Goal: Transaction & Acquisition: Purchase product/service

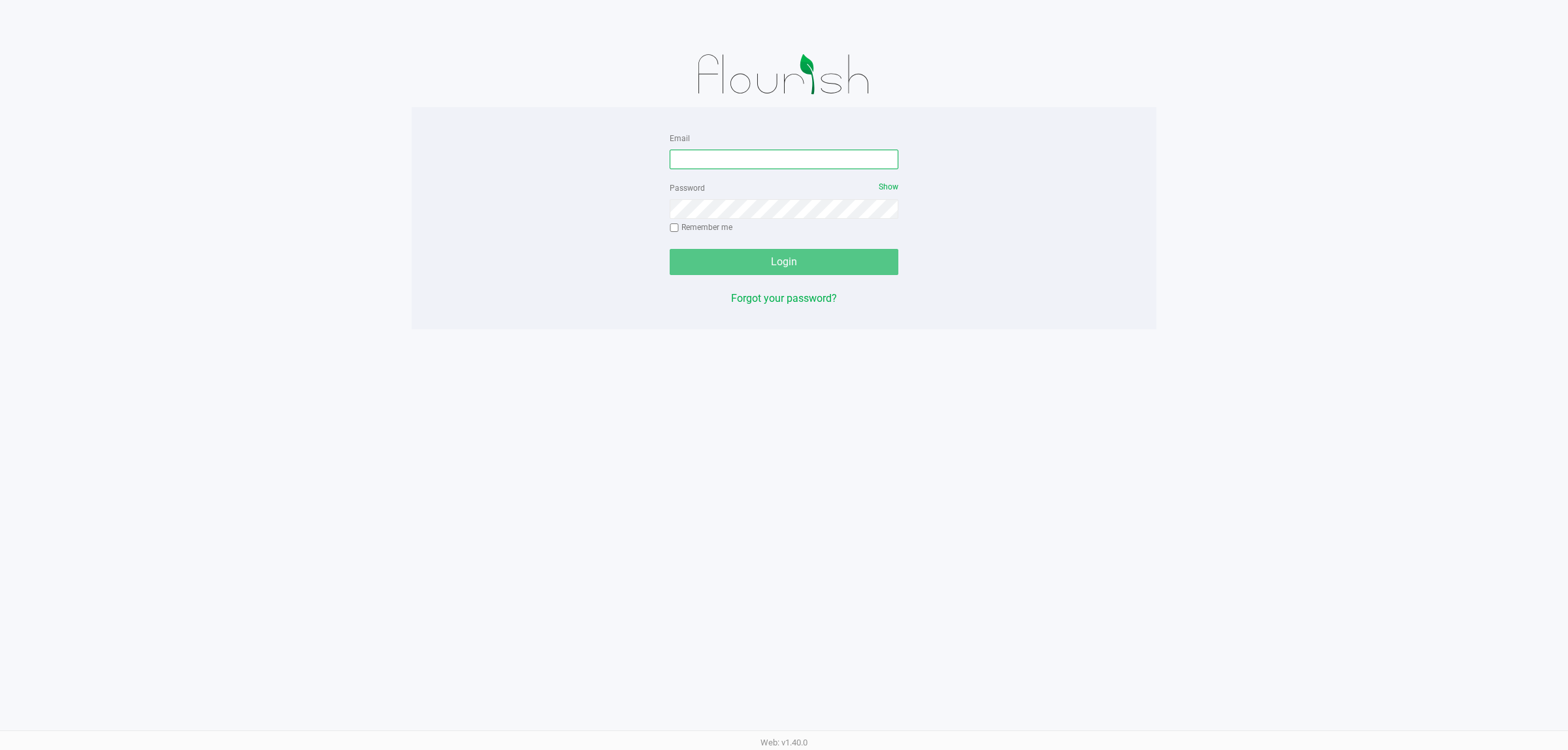
click at [793, 158] on input "Email" at bounding box center [784, 159] width 229 height 20
click at [670, 249] on button "Login" at bounding box center [784, 262] width 229 height 26
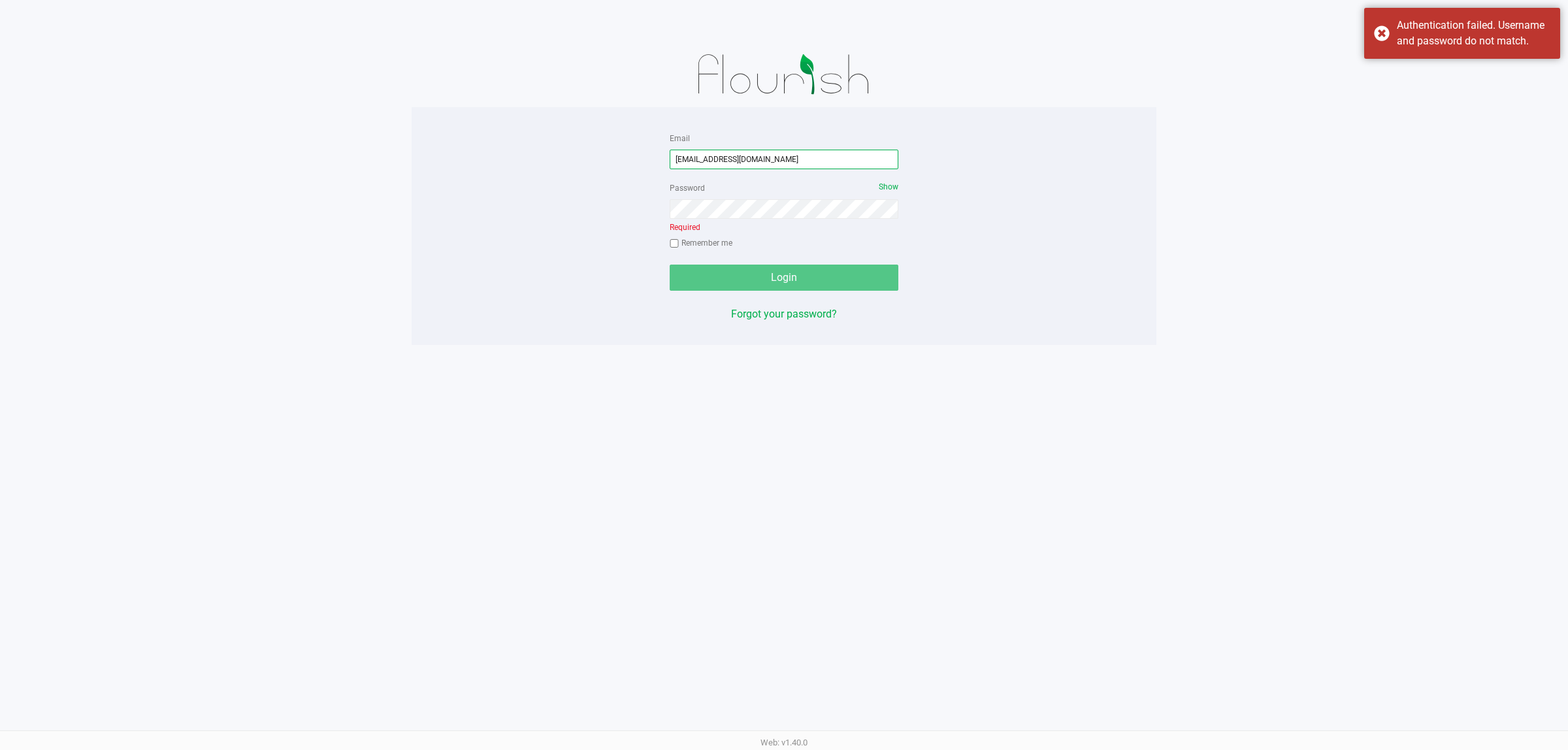
click at [744, 162] on input "dcarapellucci@liveoarallel.com" at bounding box center [784, 159] width 229 height 20
type input "[EMAIL_ADDRESS][DOMAIN_NAME]"
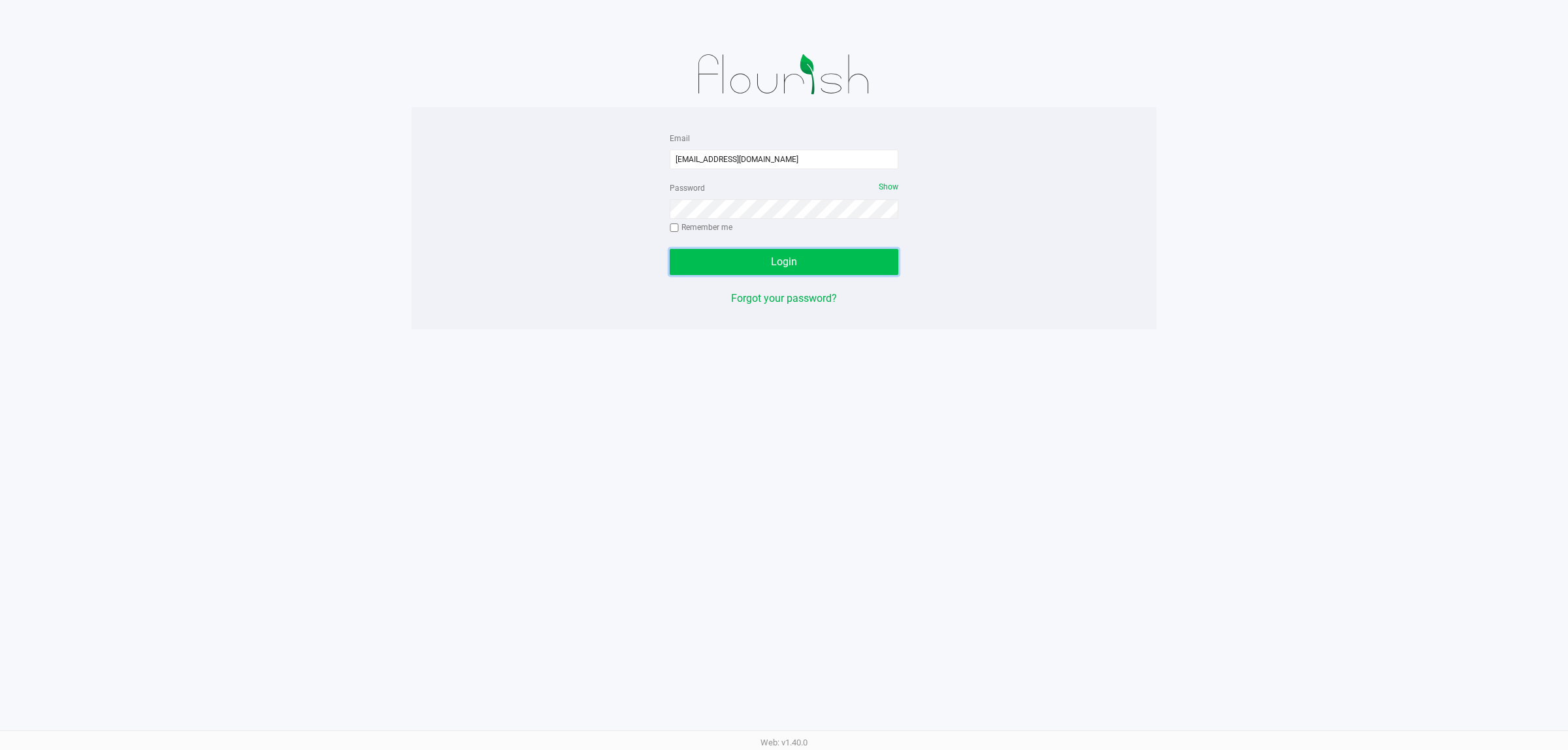
click at [799, 266] on button "Login" at bounding box center [784, 262] width 229 height 26
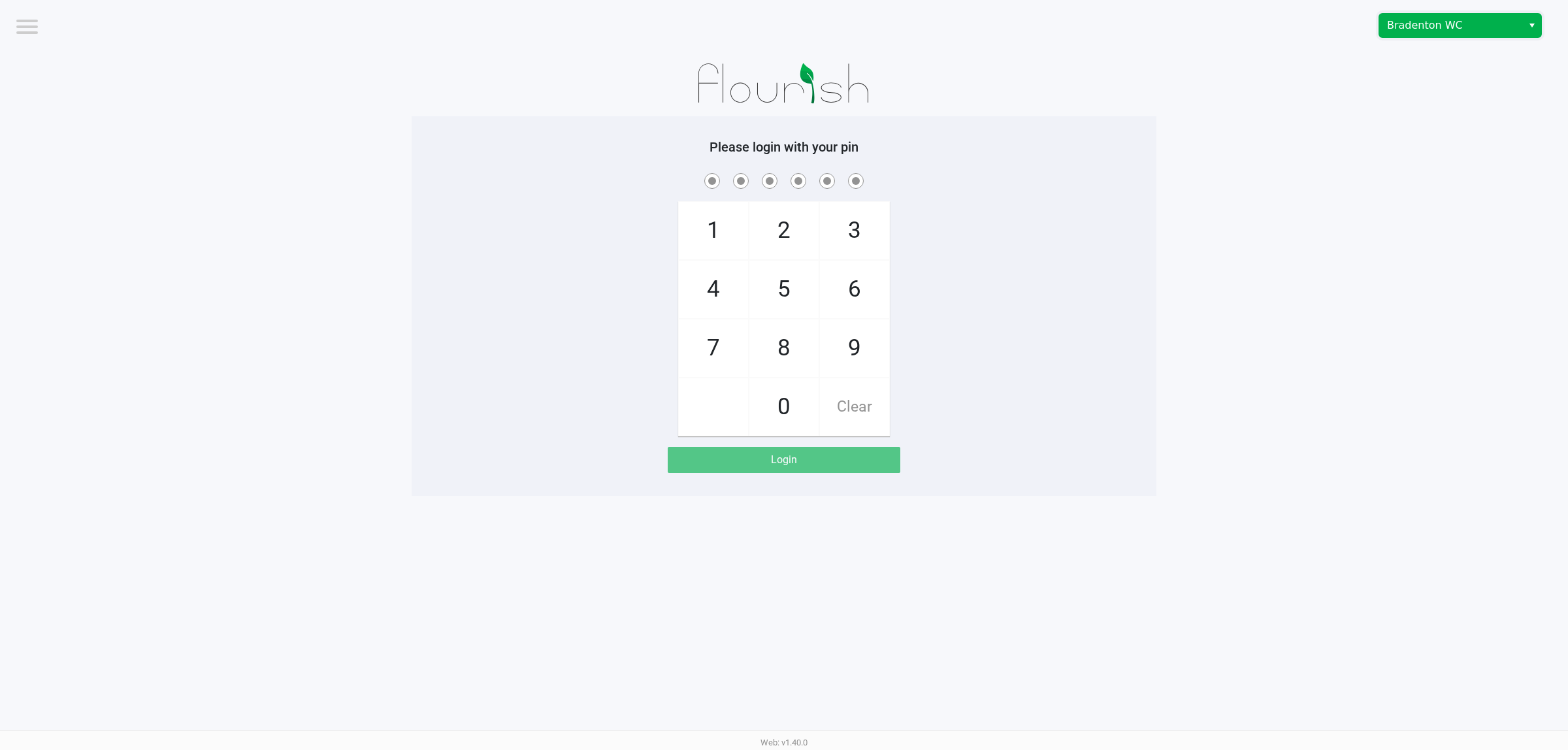
click at [1397, 27] on span "Bradenton WC" at bounding box center [1450, 25] width 127 height 16
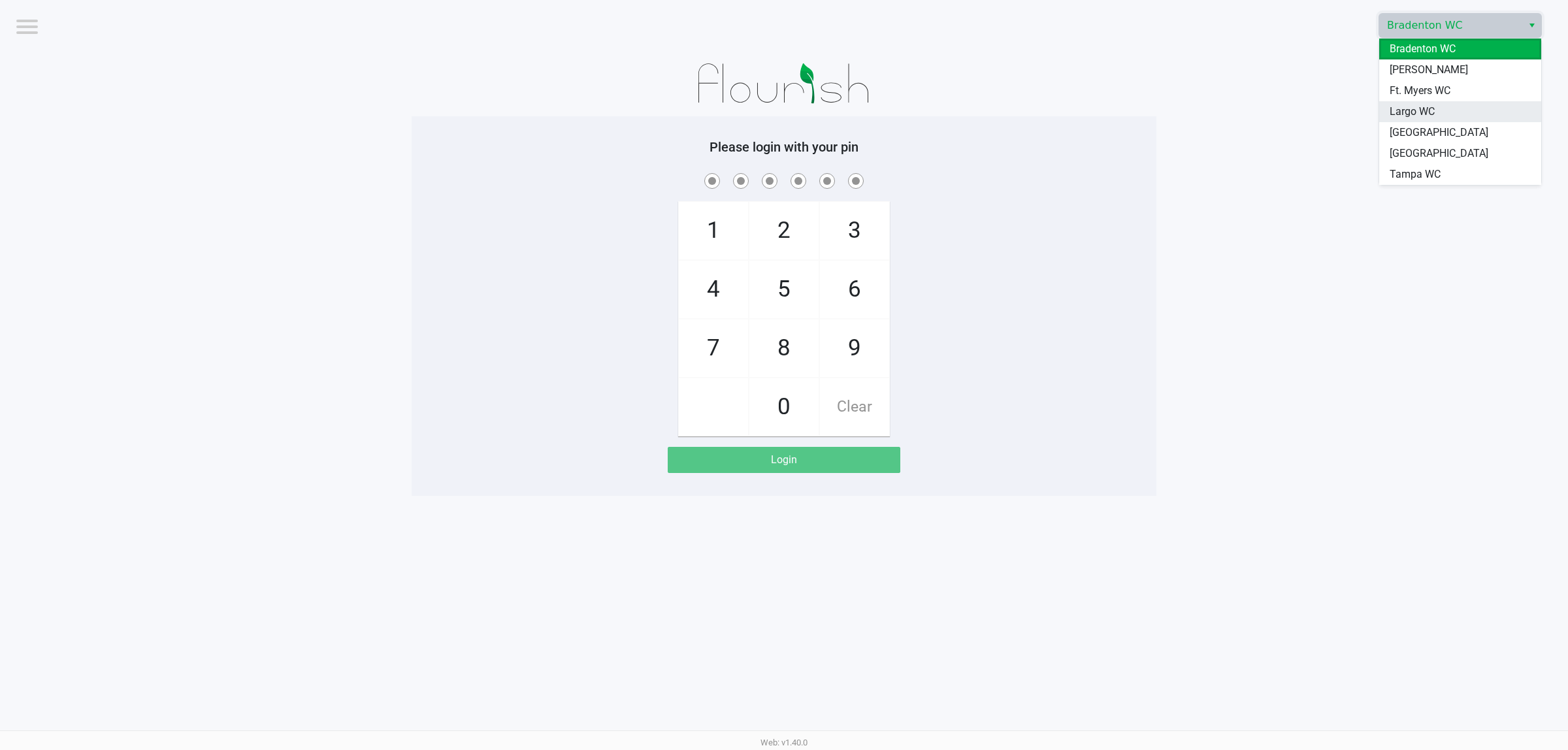
click at [1408, 116] on span "Largo WC" at bounding box center [1412, 112] width 45 height 16
checkbox input "true"
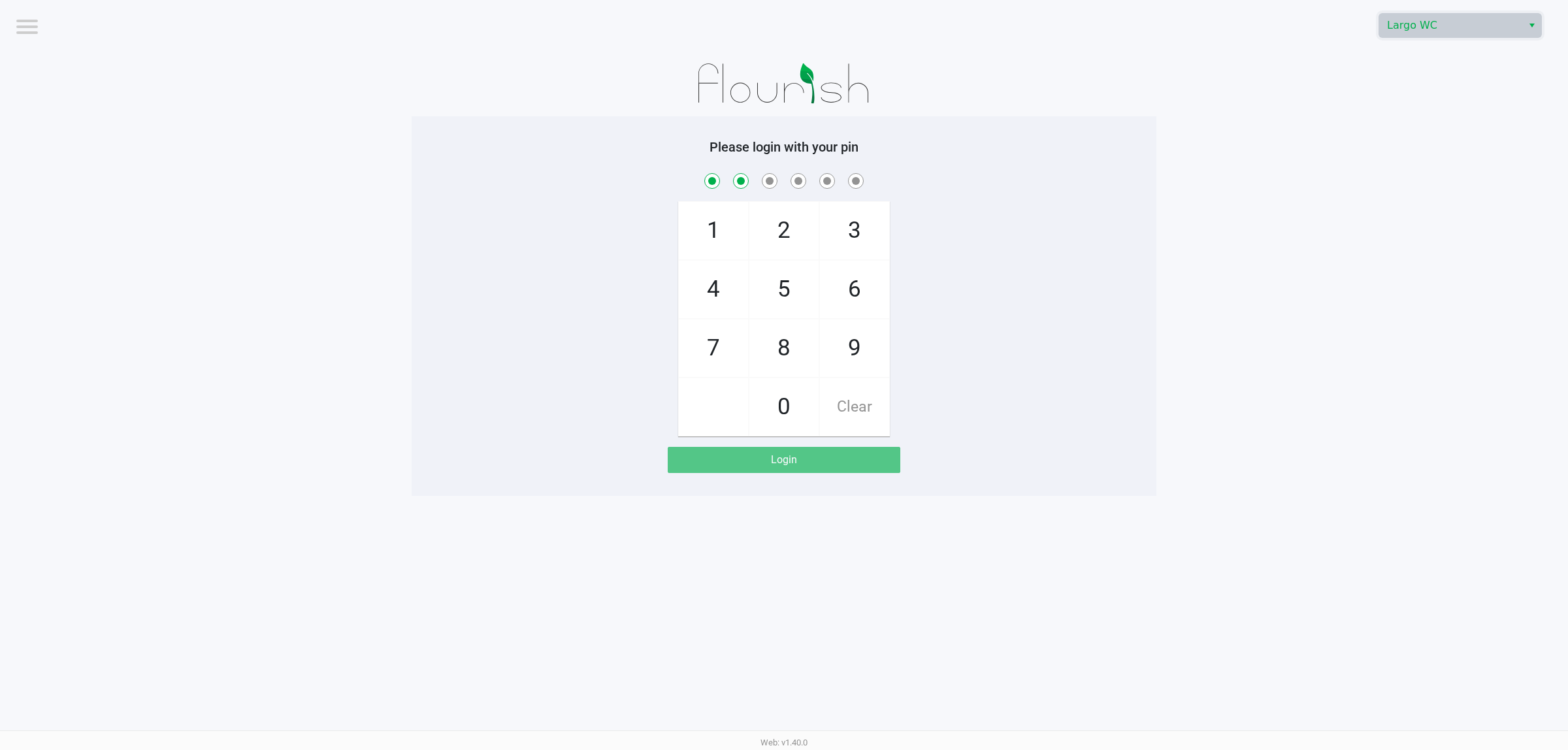
checkbox input "true"
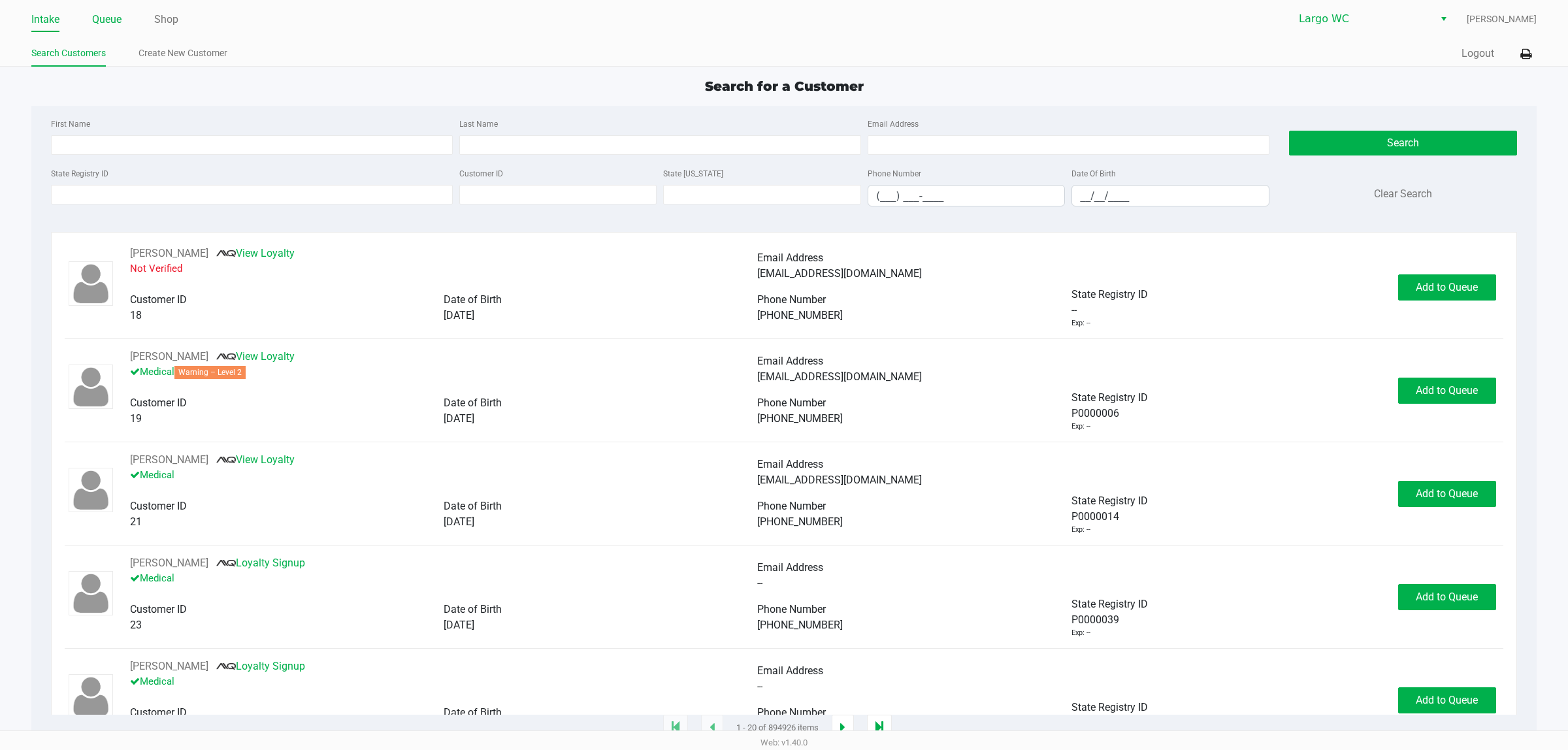
click at [103, 14] on link "Queue" at bounding box center [106, 19] width 29 height 18
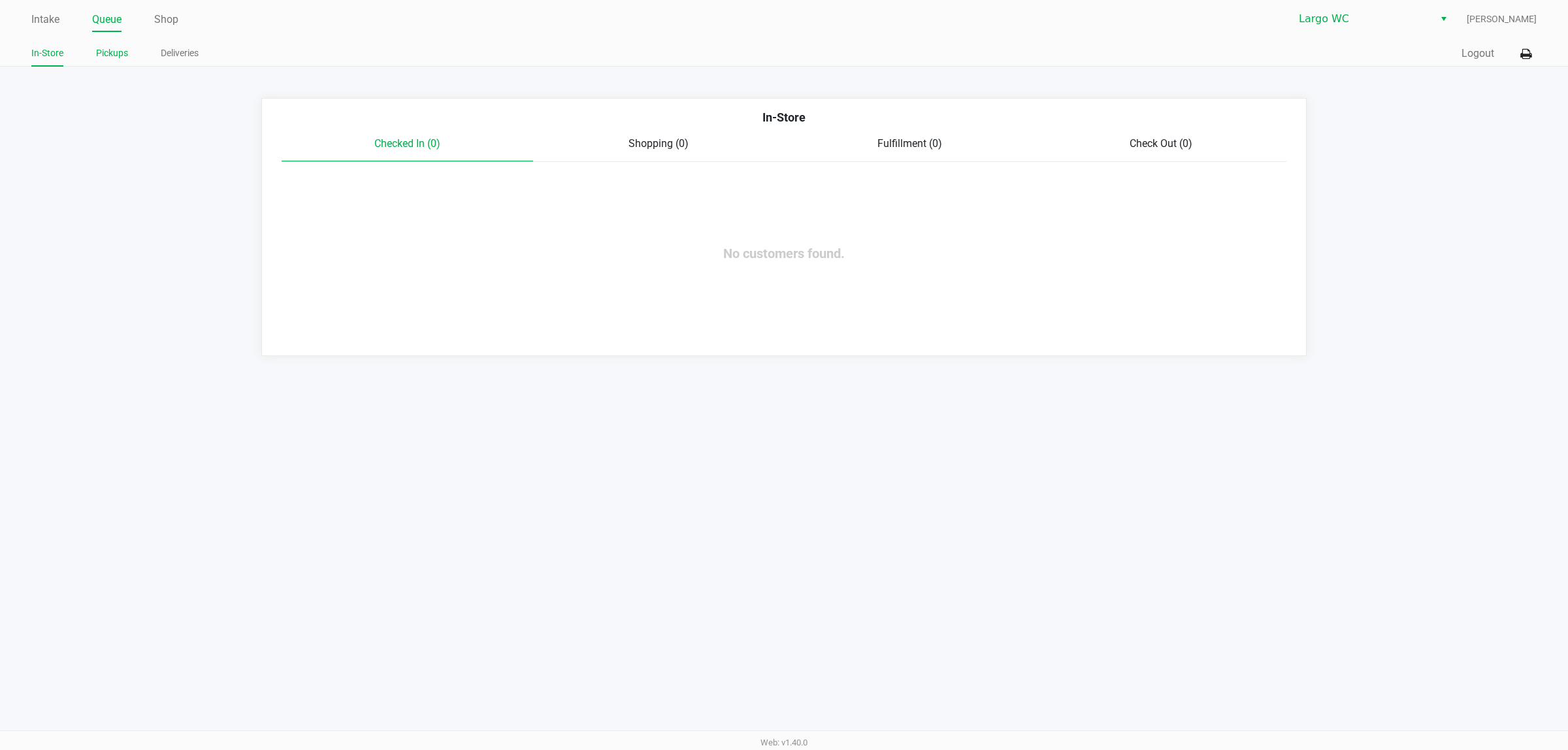
click at [116, 50] on link "Pickups" at bounding box center [112, 53] width 32 height 16
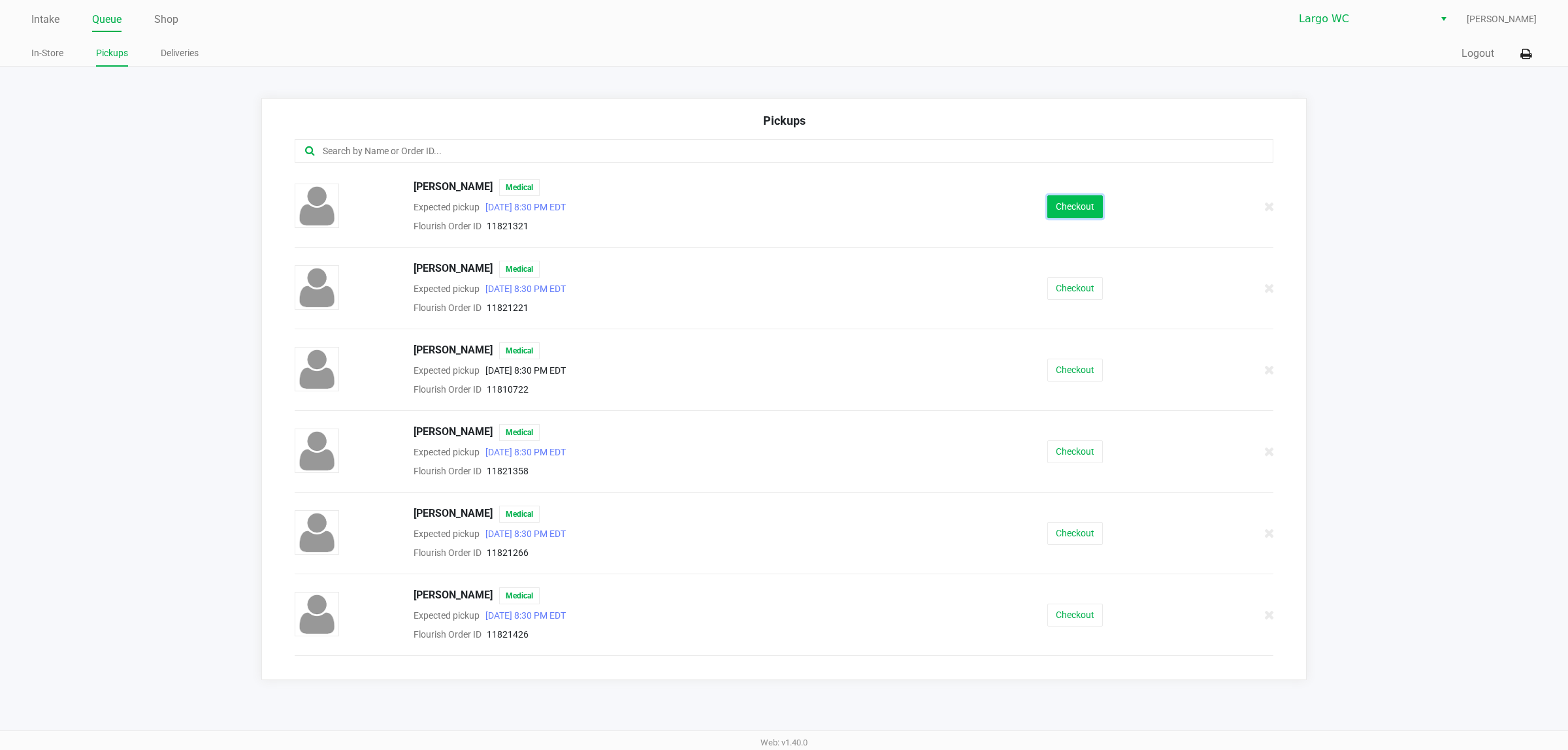
click at [1070, 214] on button "Checkout" at bounding box center [1075, 207] width 56 height 23
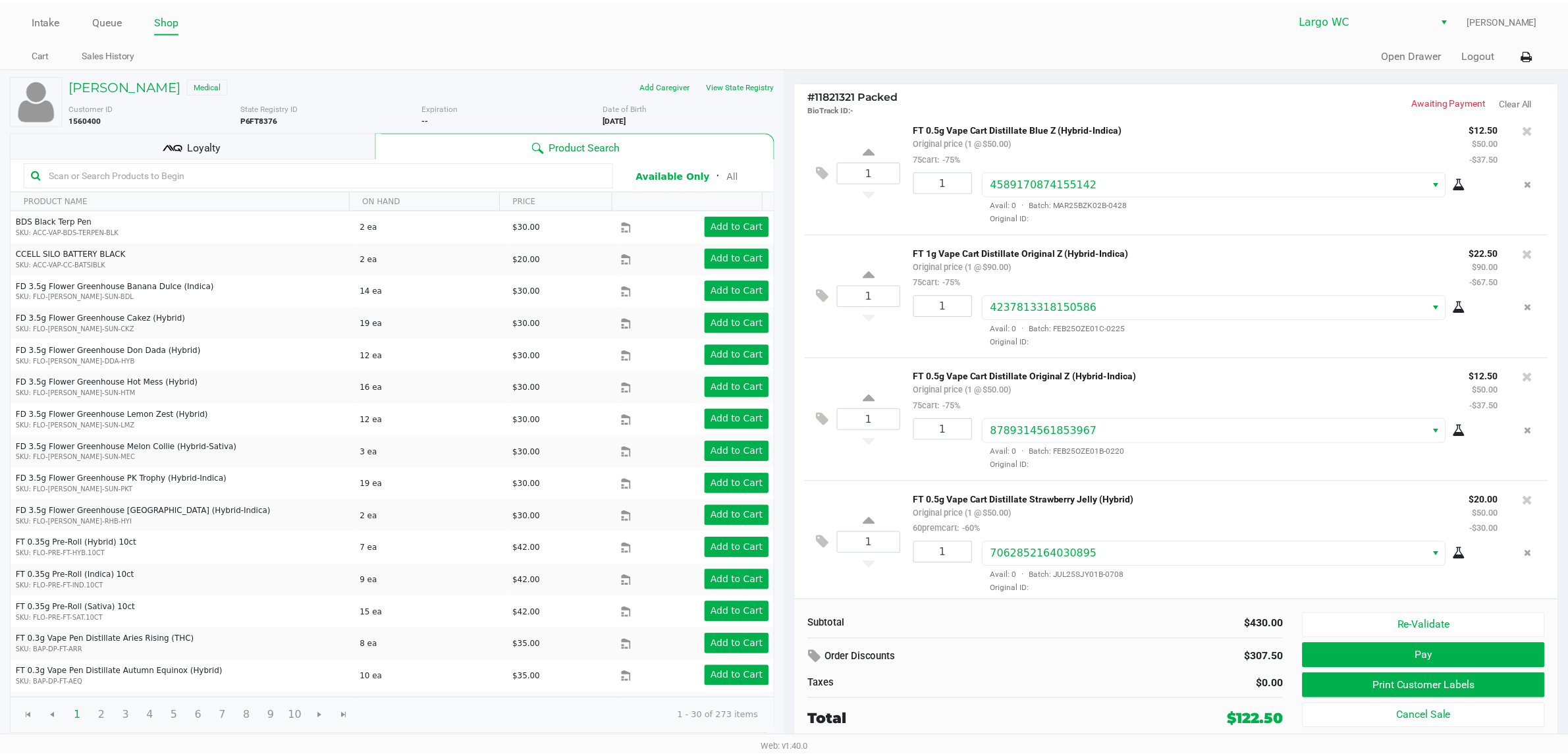
scroll to position [393, 0]
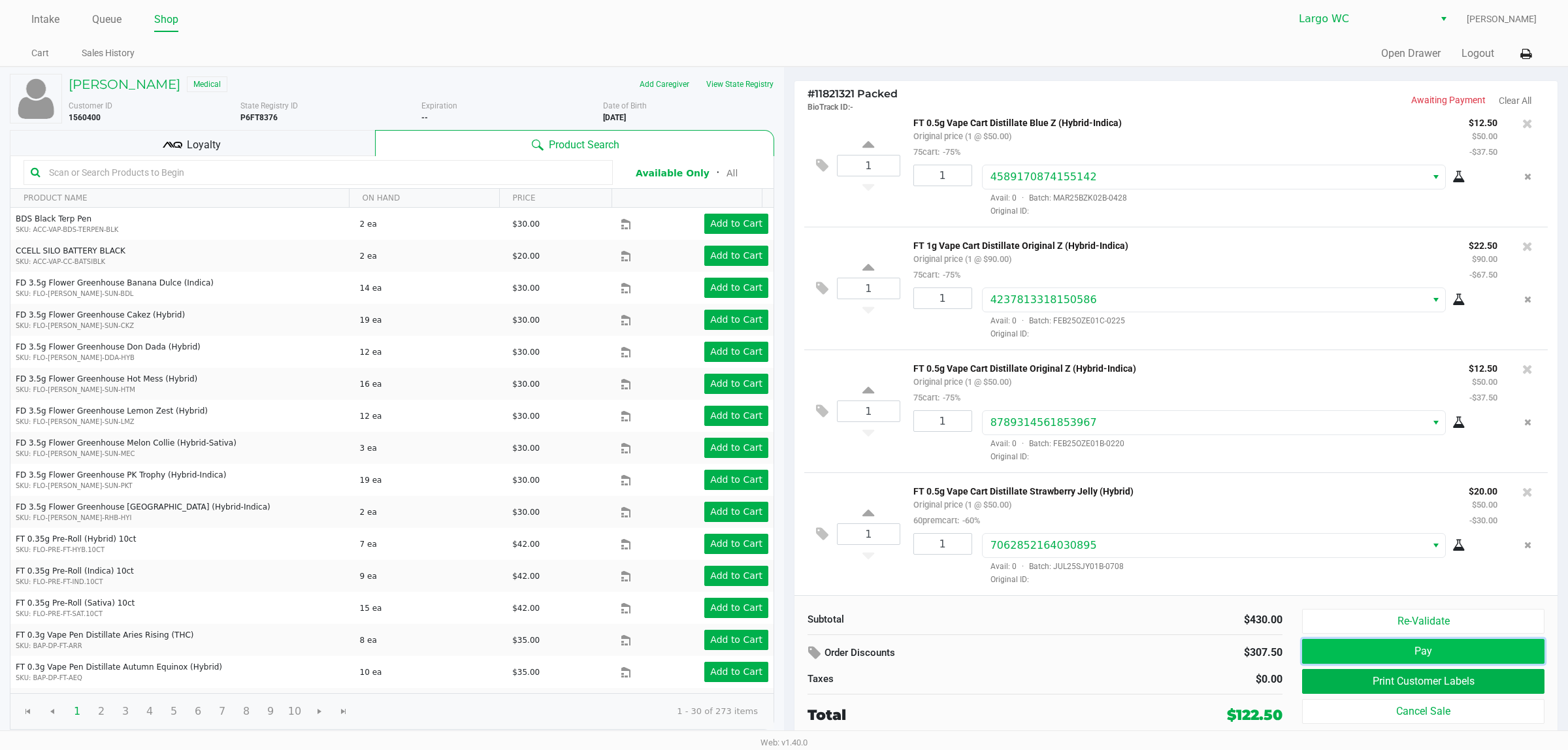
click at [1446, 650] on button "Pay" at bounding box center [1424, 651] width 242 height 25
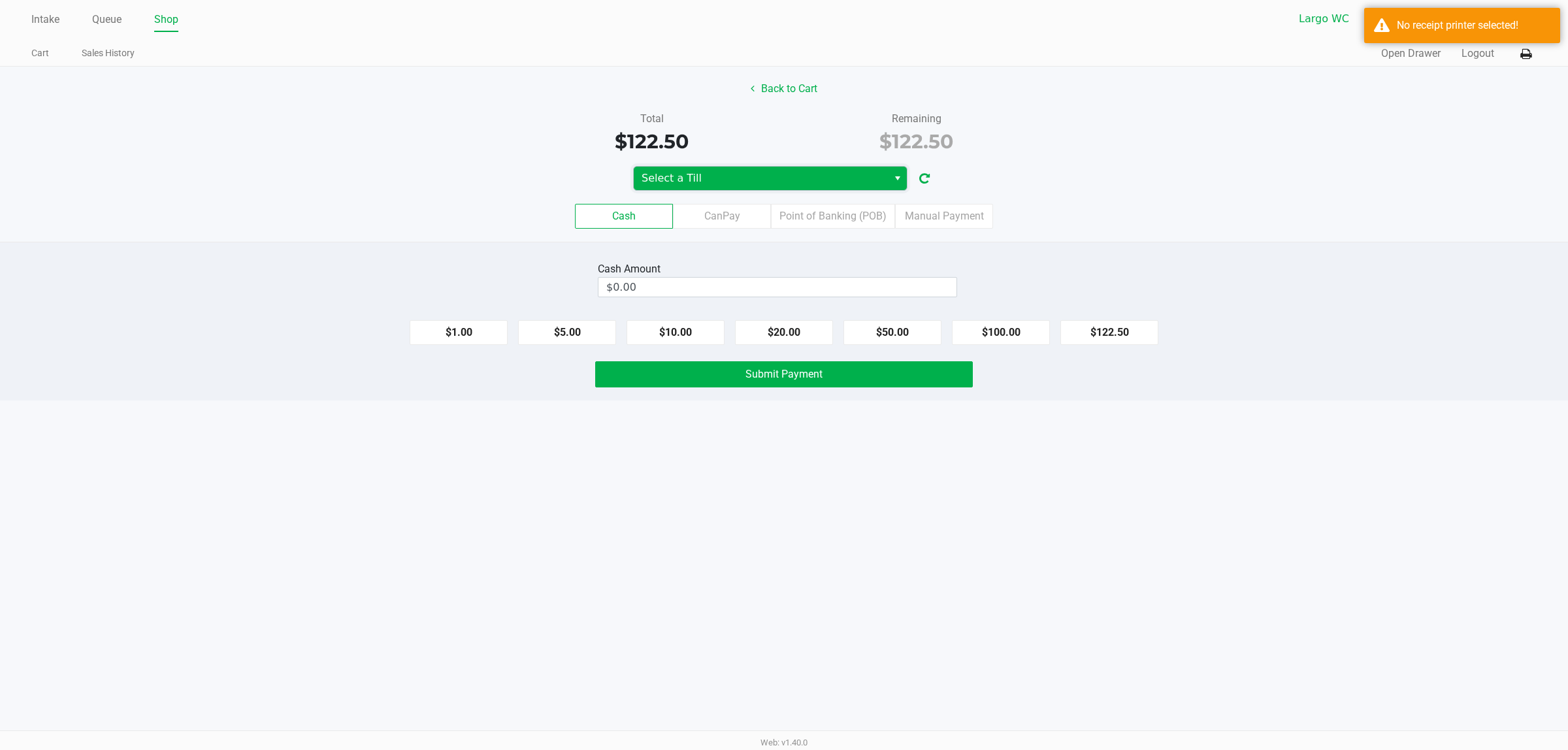
click at [807, 177] on span "Select a Till" at bounding box center [761, 178] width 239 height 16
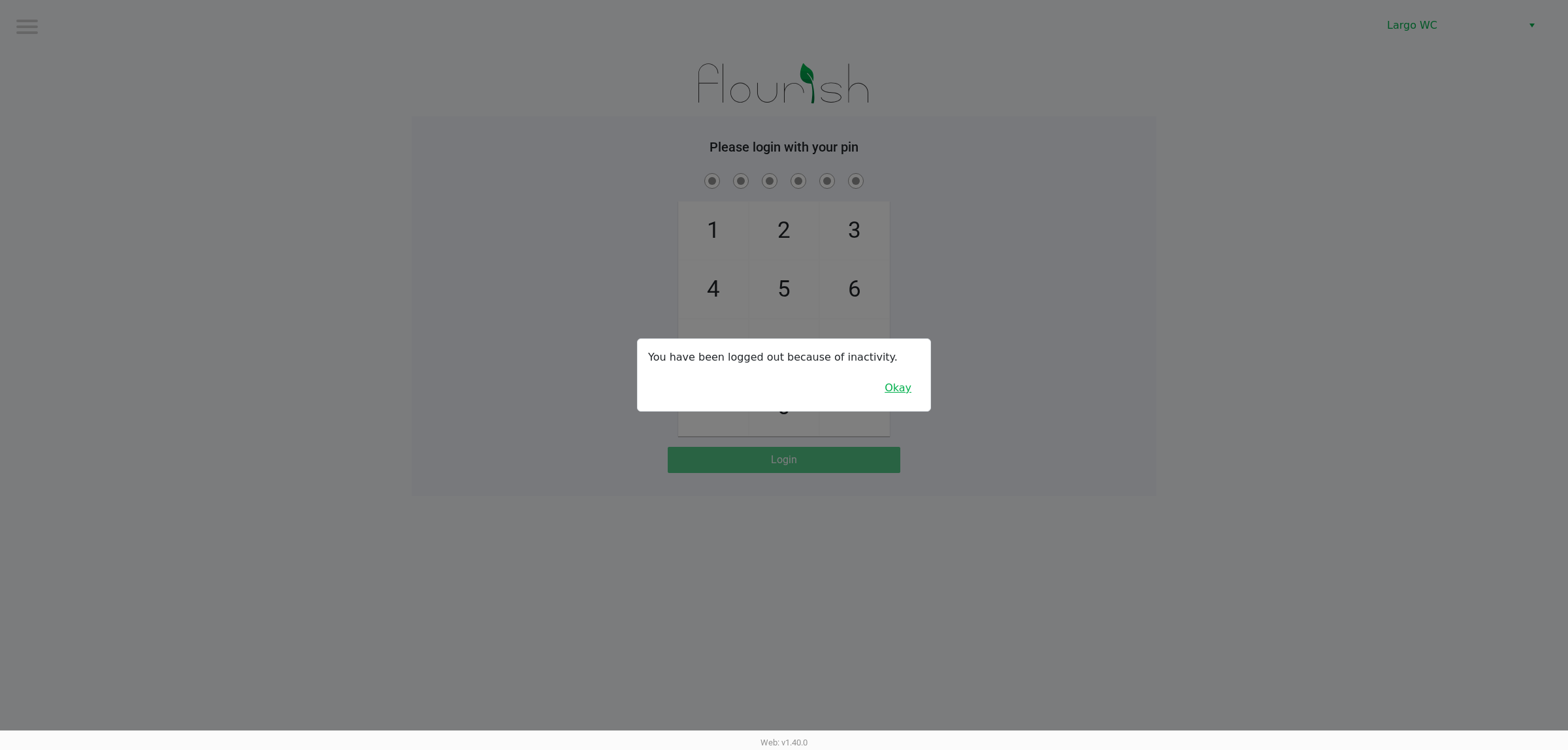
click at [902, 387] on button "Okay" at bounding box center [898, 388] width 44 height 25
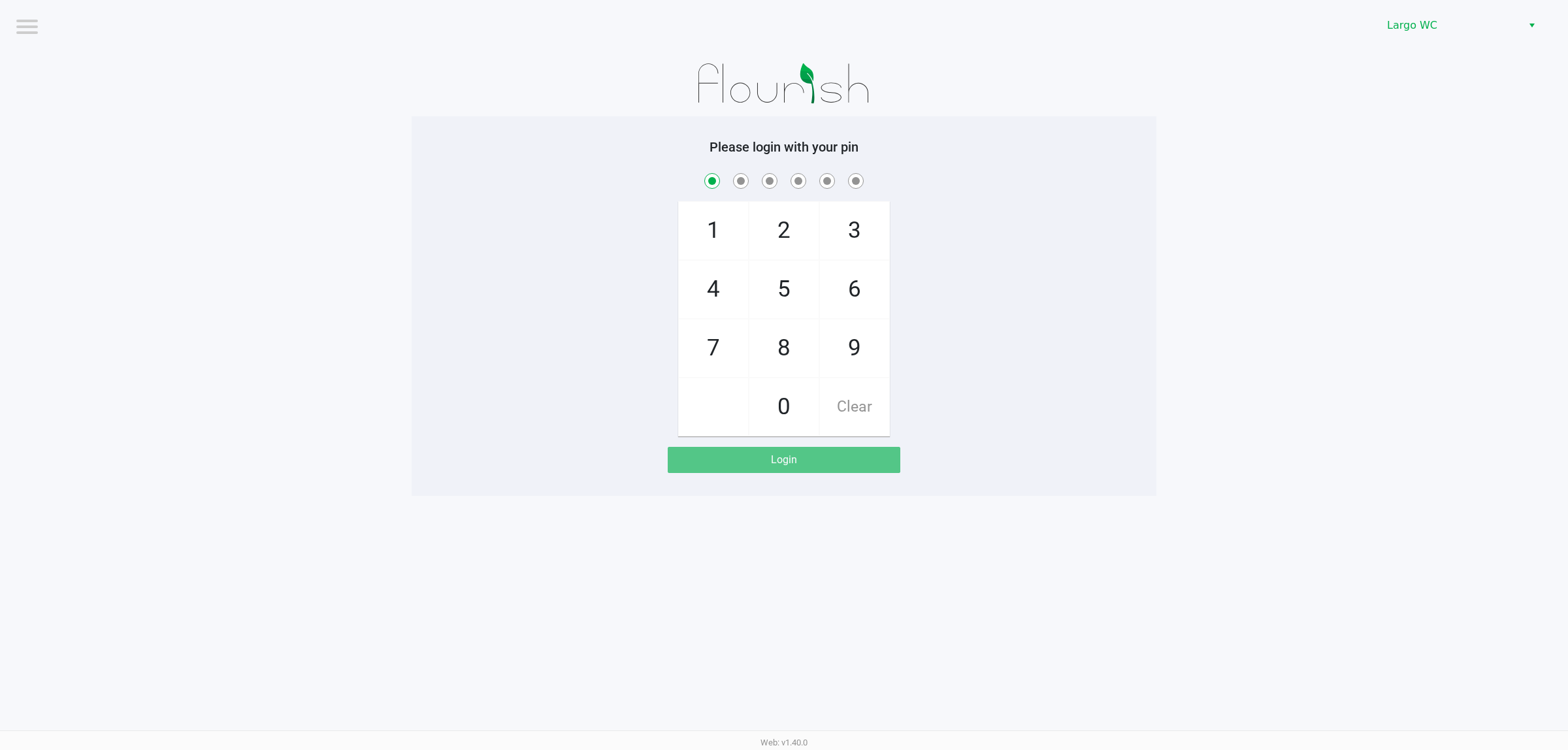
checkbox input "true"
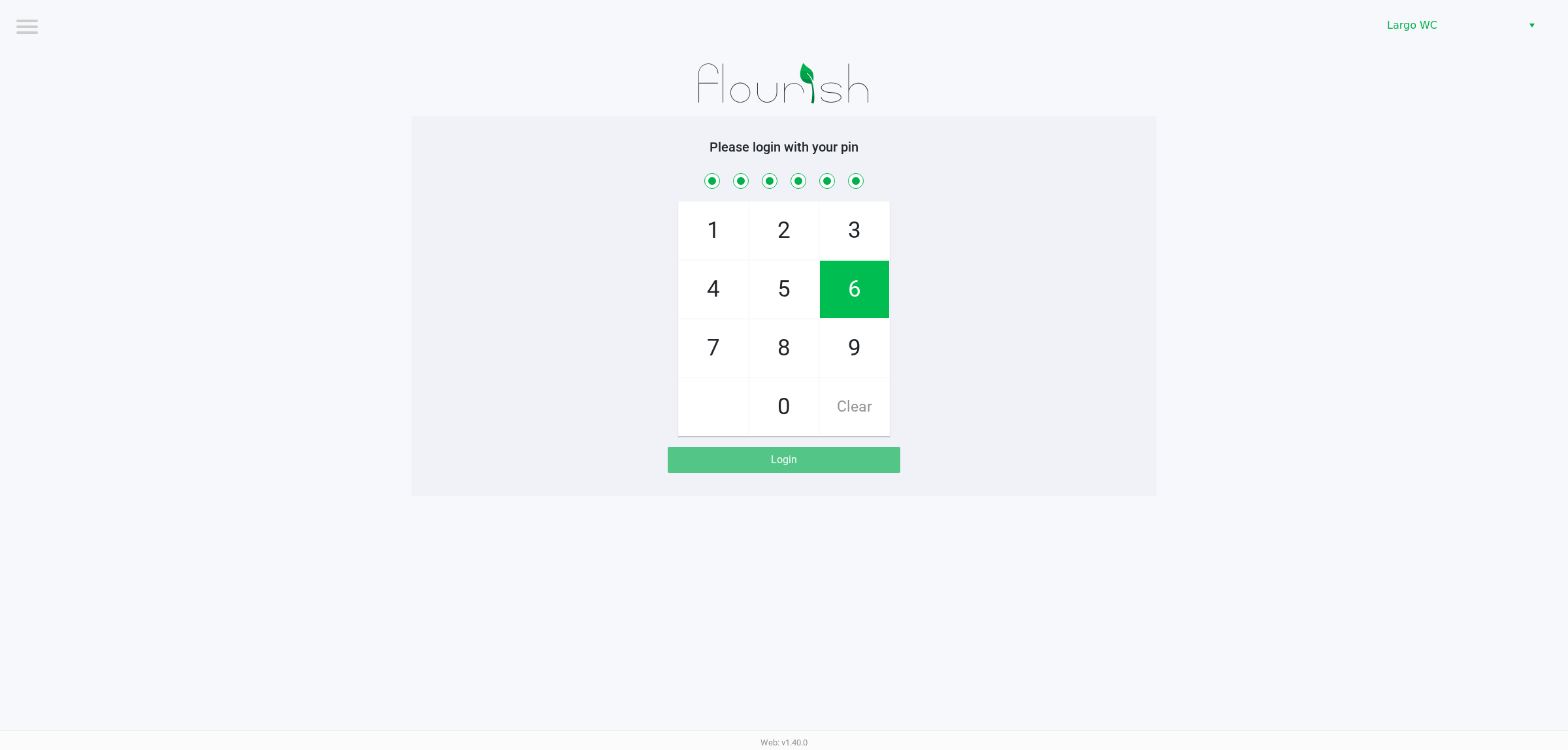
checkbox input "true"
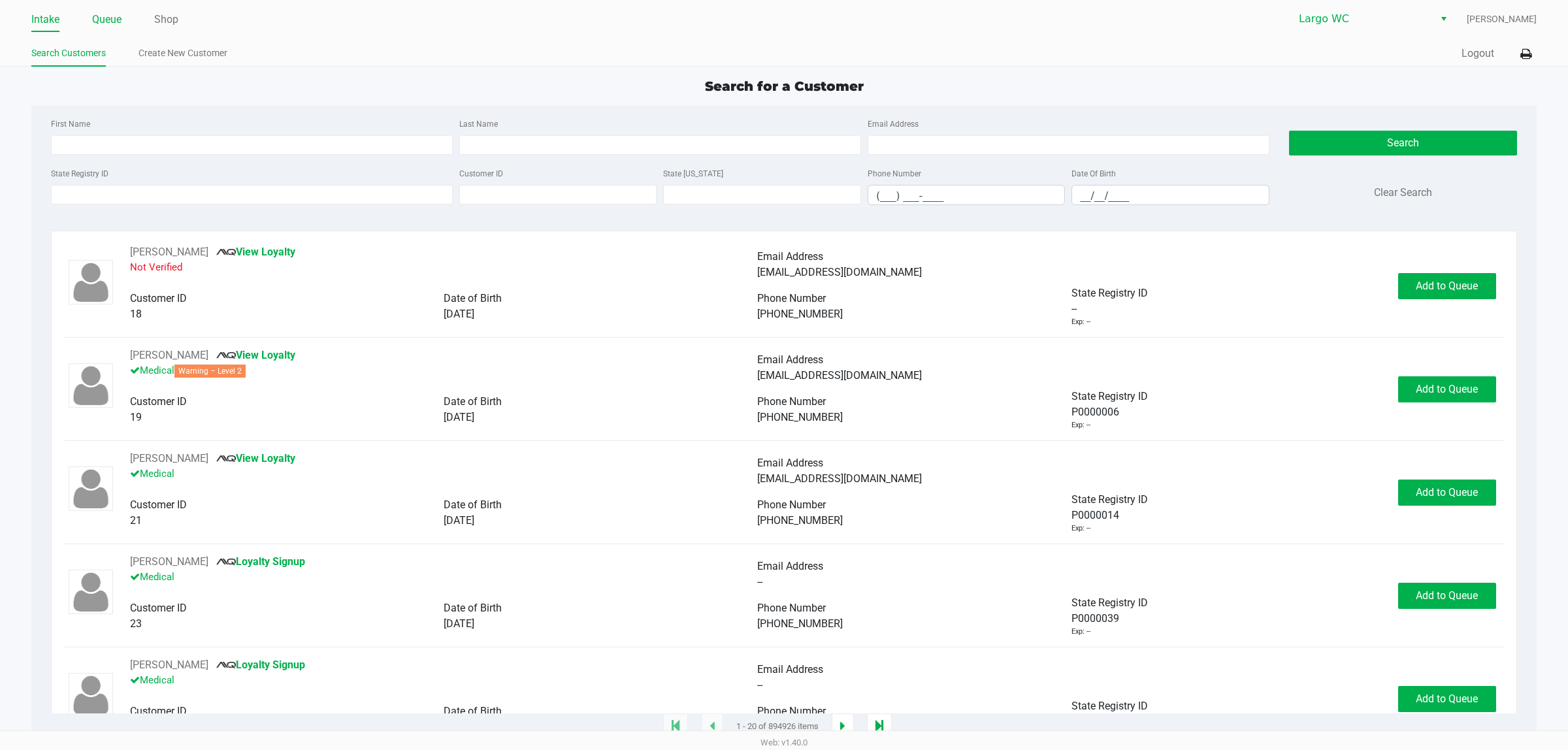
click at [111, 20] on link "Queue" at bounding box center [106, 19] width 29 height 18
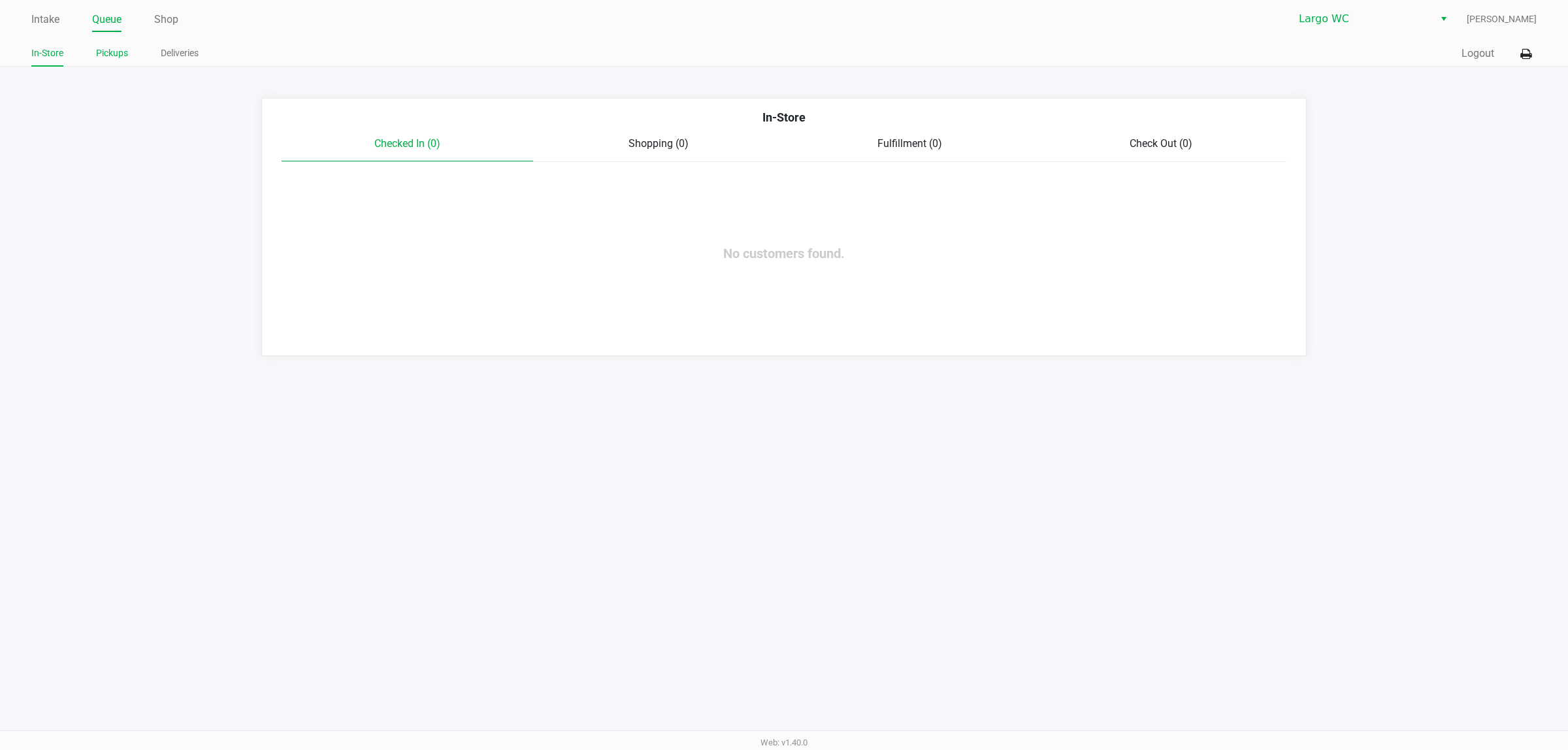
click at [111, 53] on link "Pickups" at bounding box center [112, 53] width 32 height 16
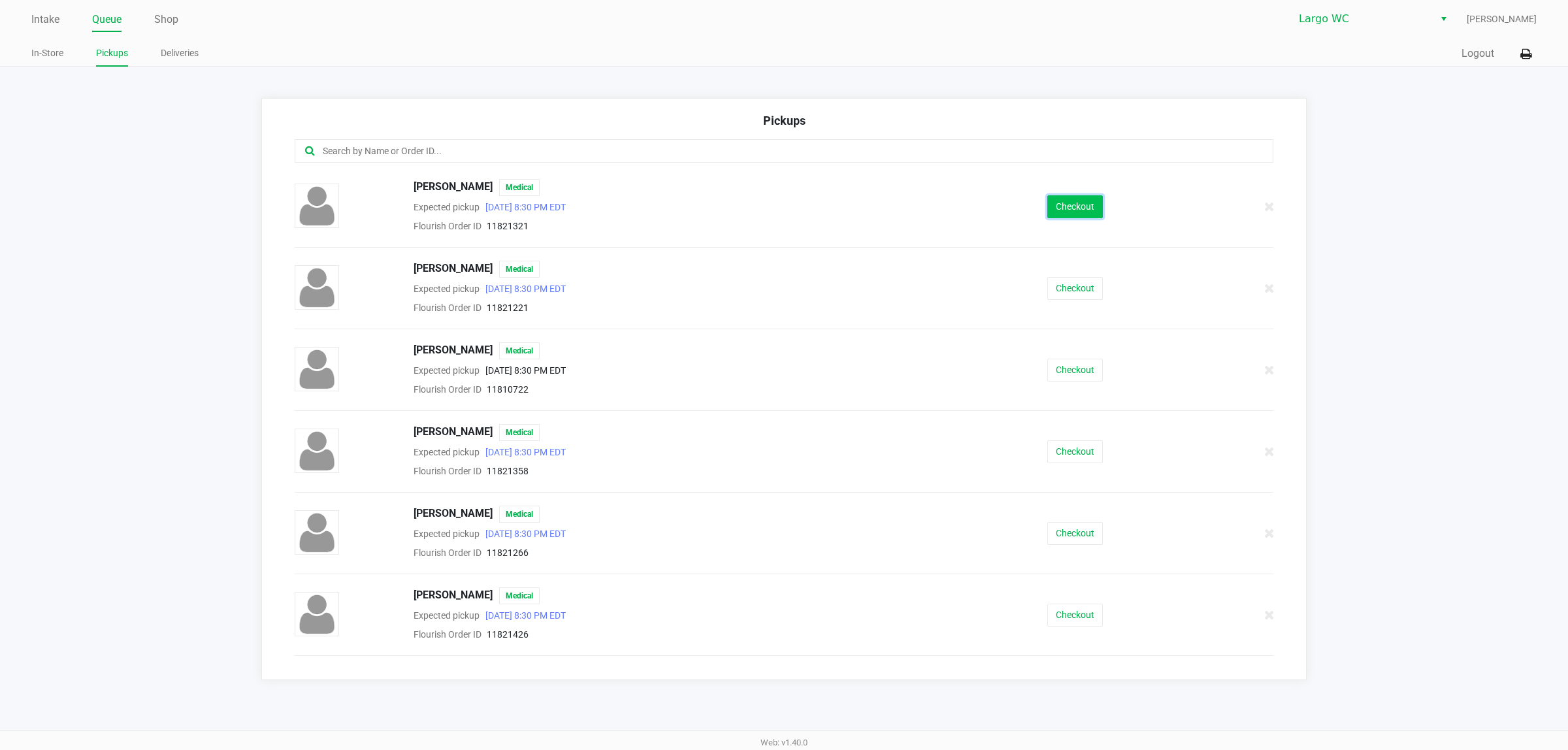
click at [1085, 210] on button "Checkout" at bounding box center [1075, 207] width 56 height 23
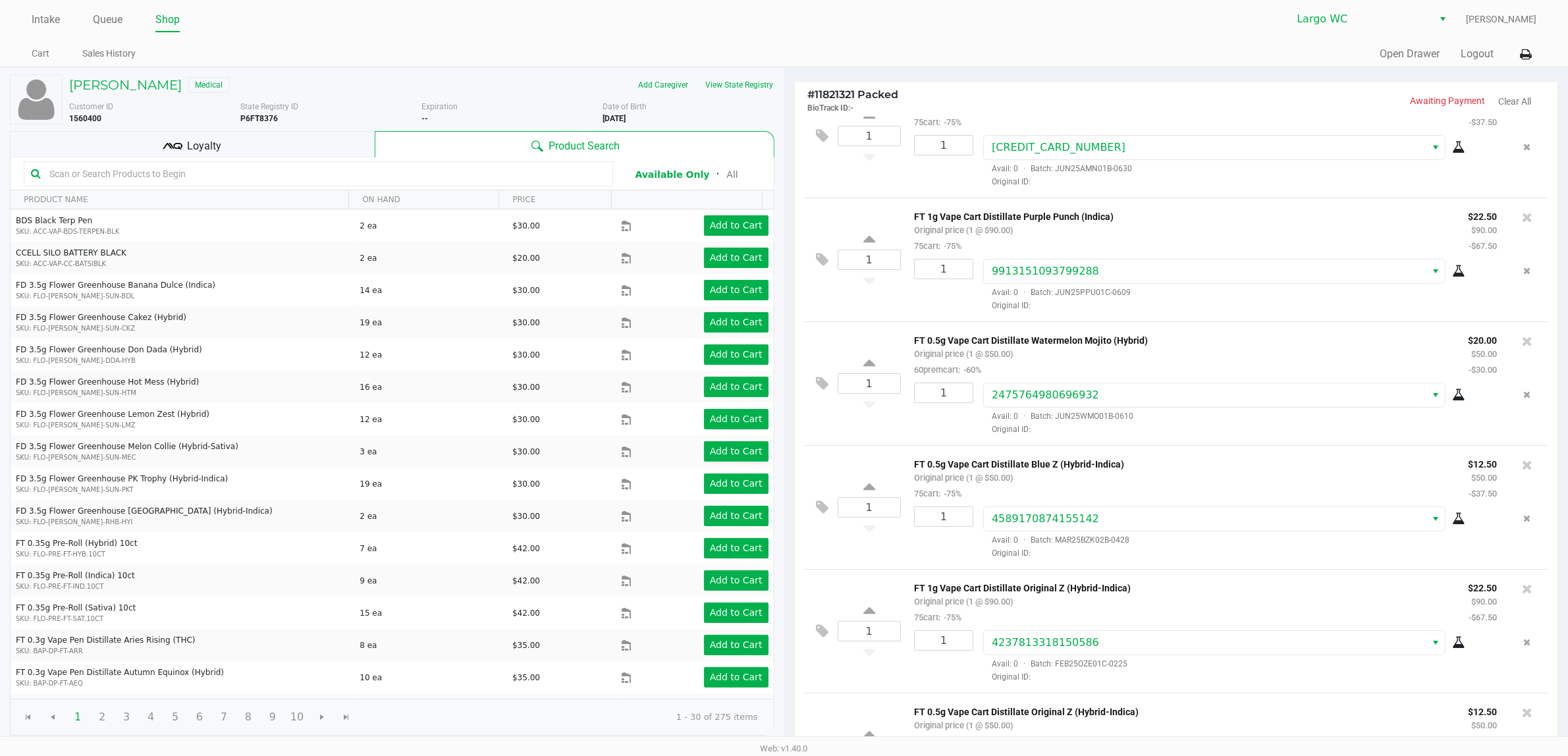
scroll to position [82, 0]
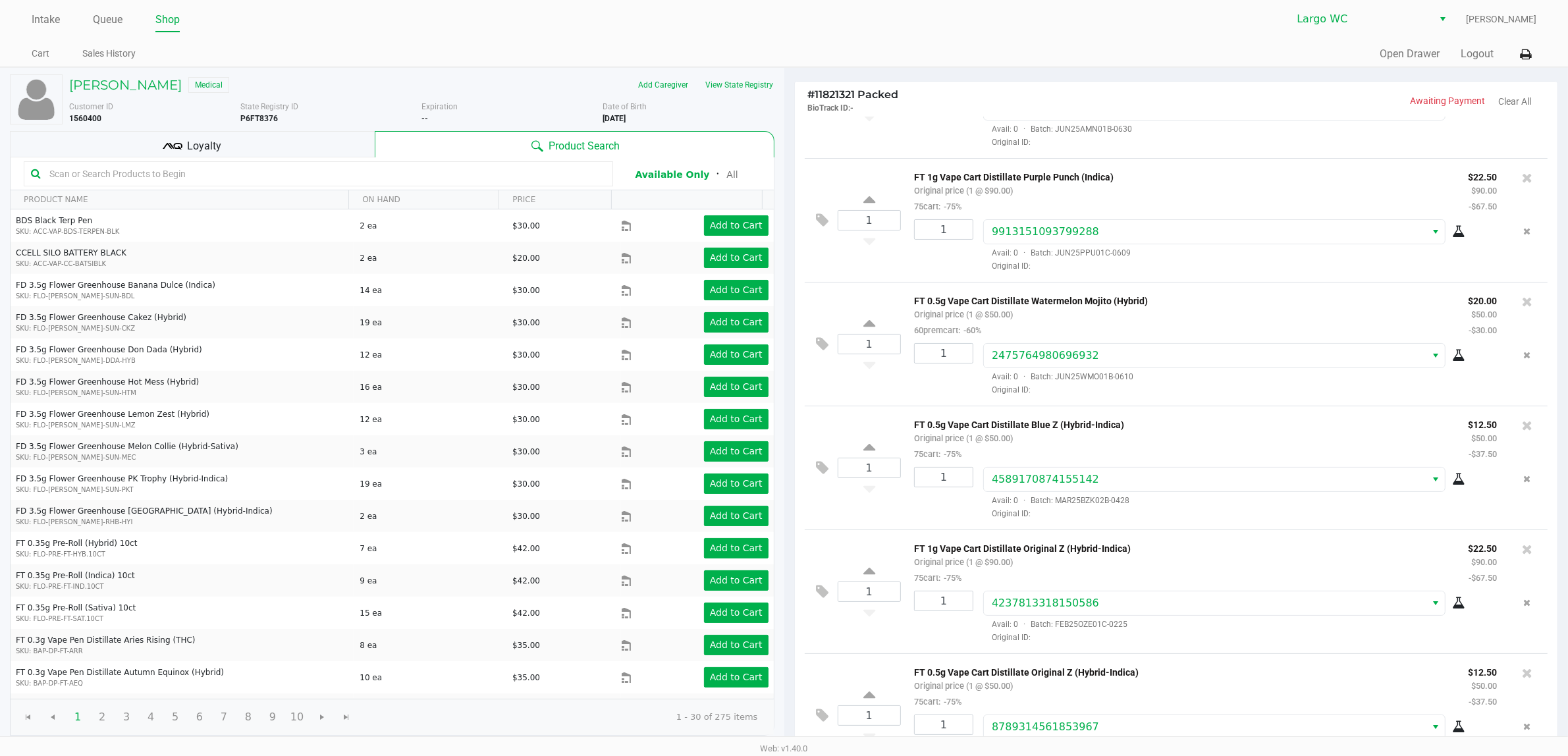
click at [191, 149] on span "Loyalty" at bounding box center [204, 146] width 34 height 16
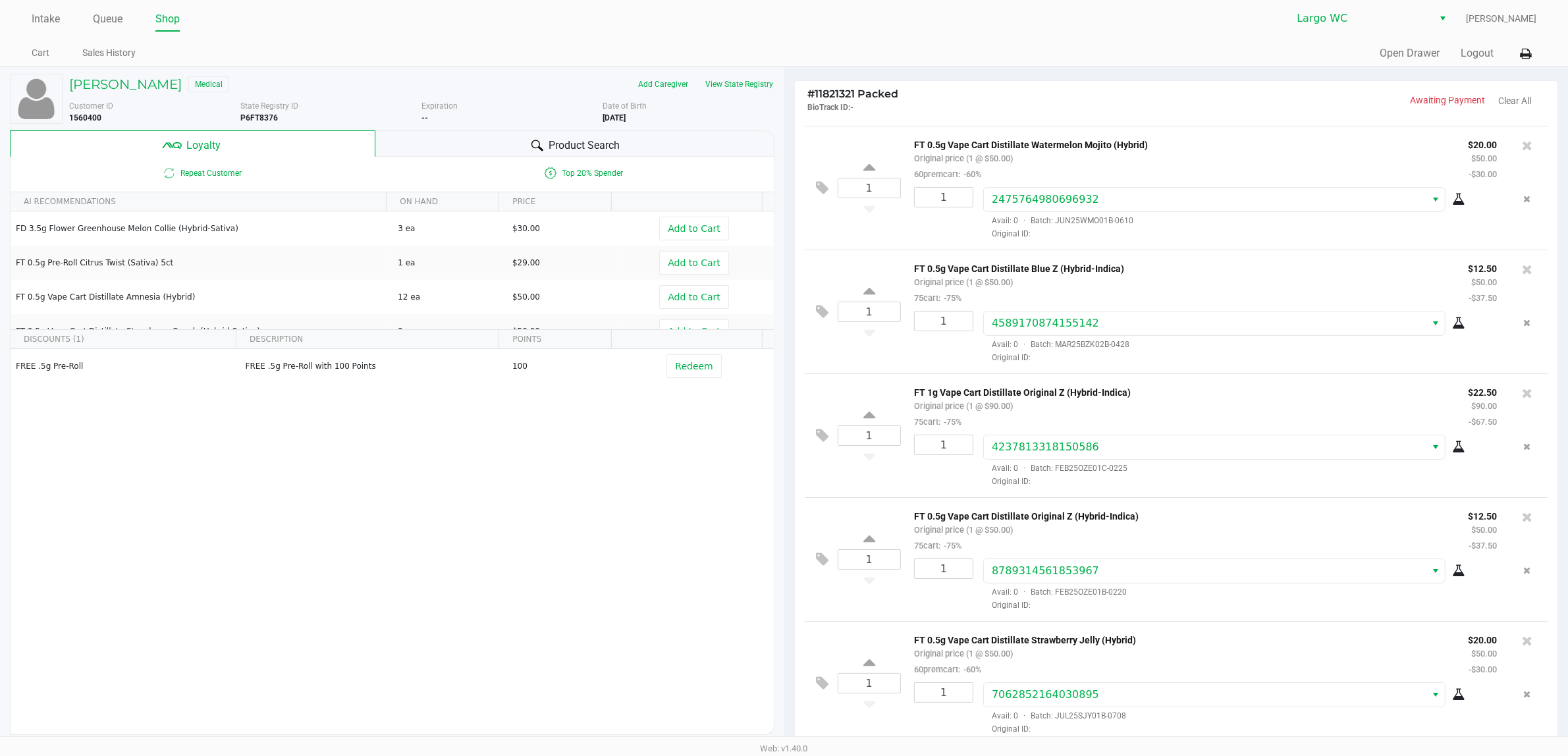
scroll to position [152, 0]
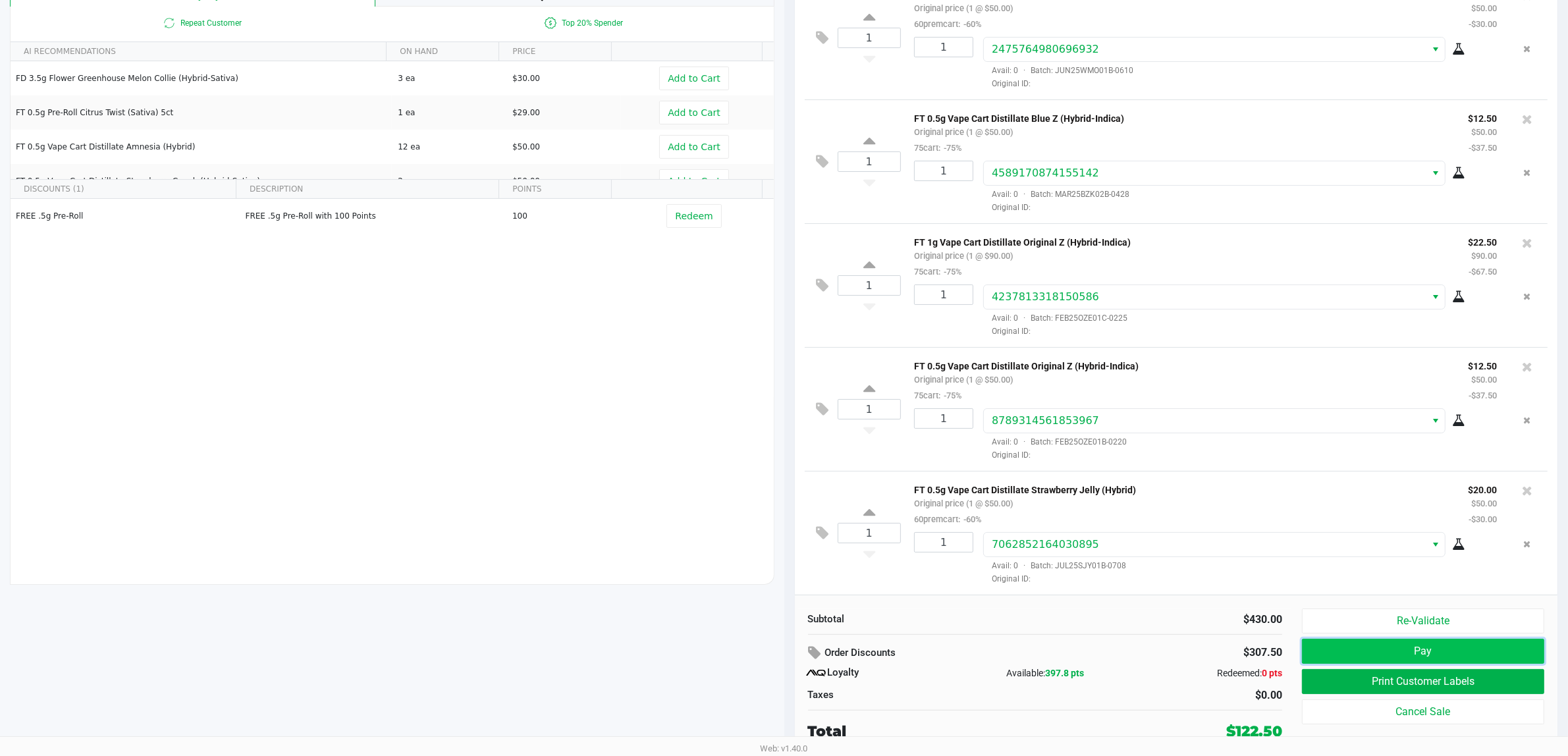
click at [1347, 650] on button "Pay" at bounding box center [1423, 651] width 243 height 25
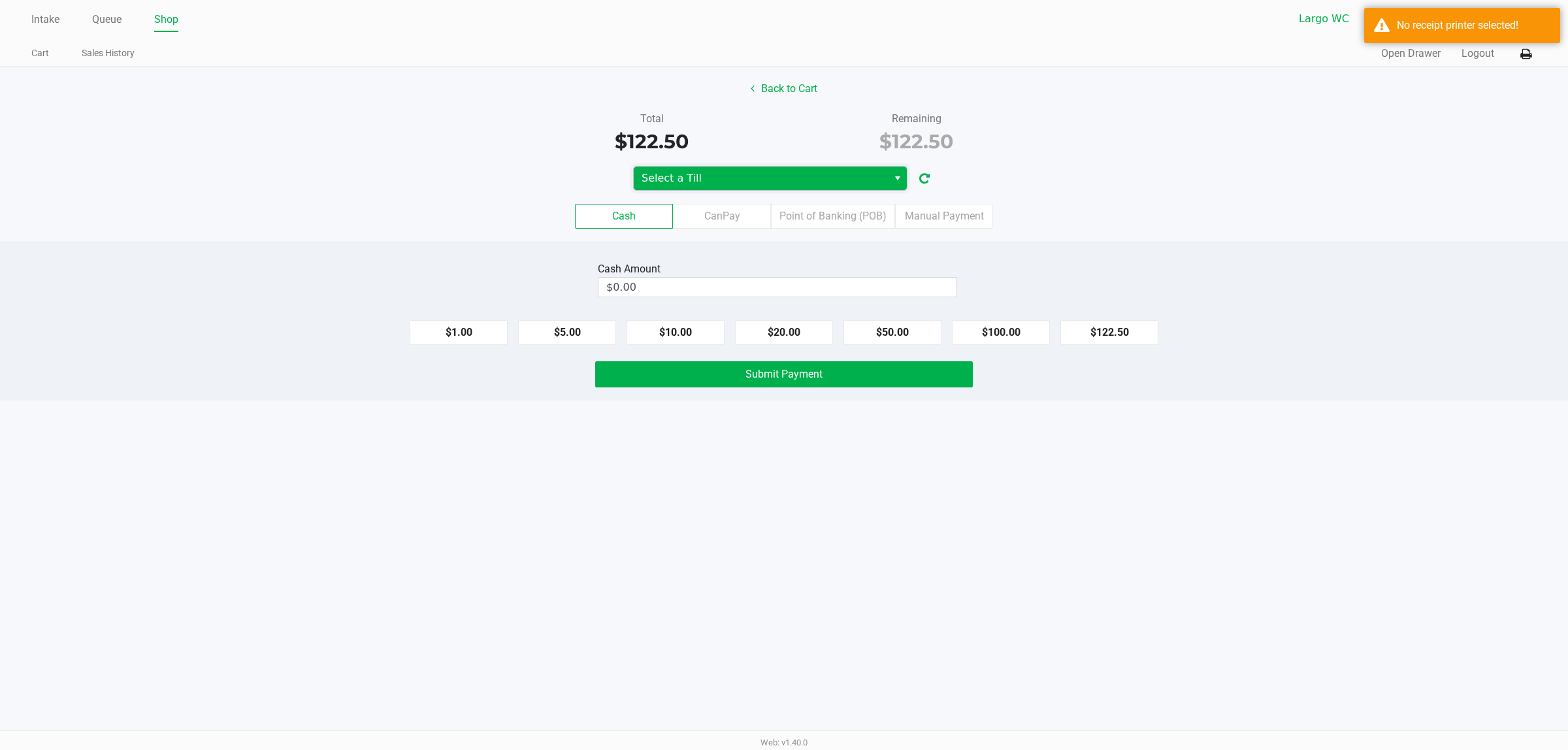
click at [784, 181] on span "Select a Till" at bounding box center [761, 178] width 239 height 16
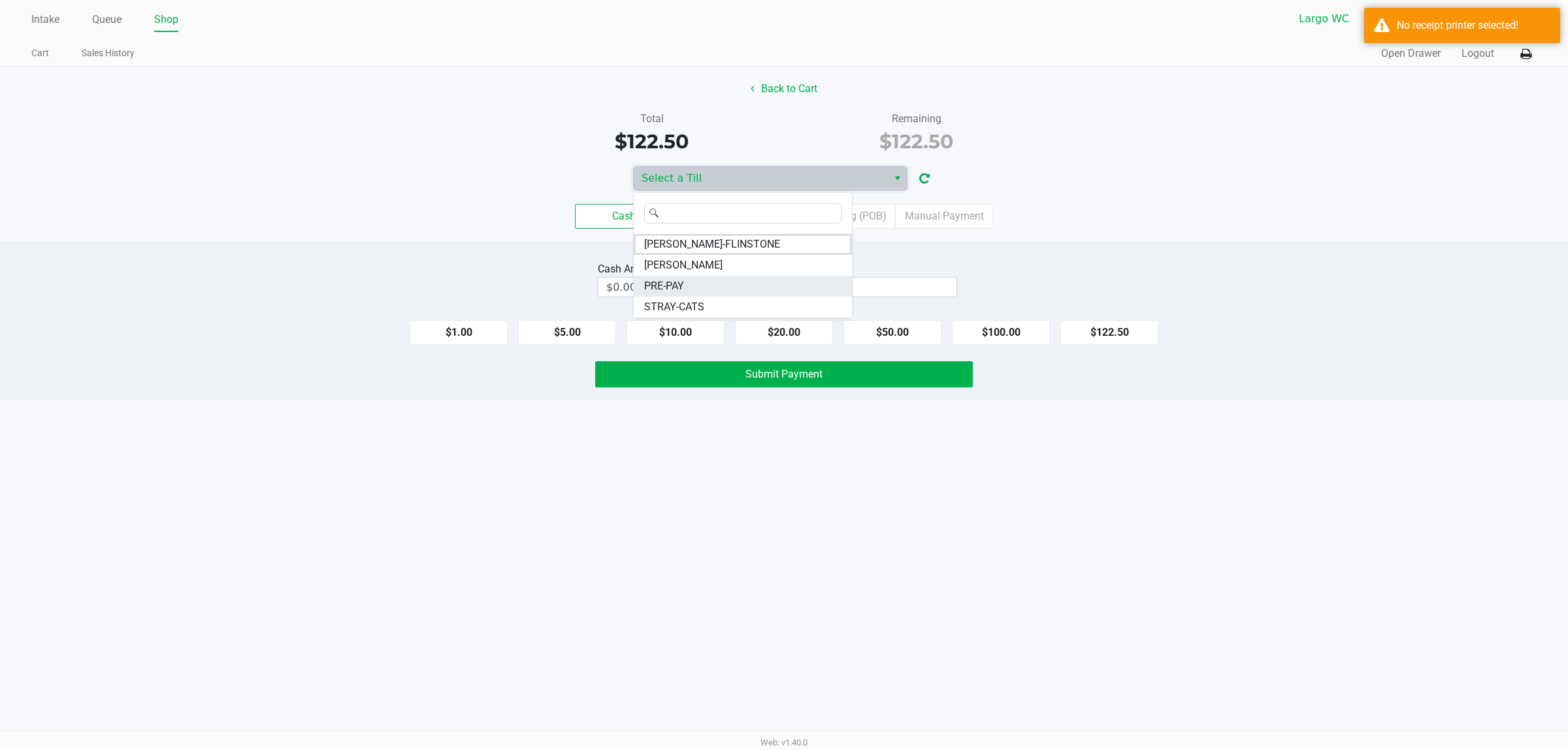
click at [705, 281] on li "PRE-PAY" at bounding box center [743, 286] width 218 height 21
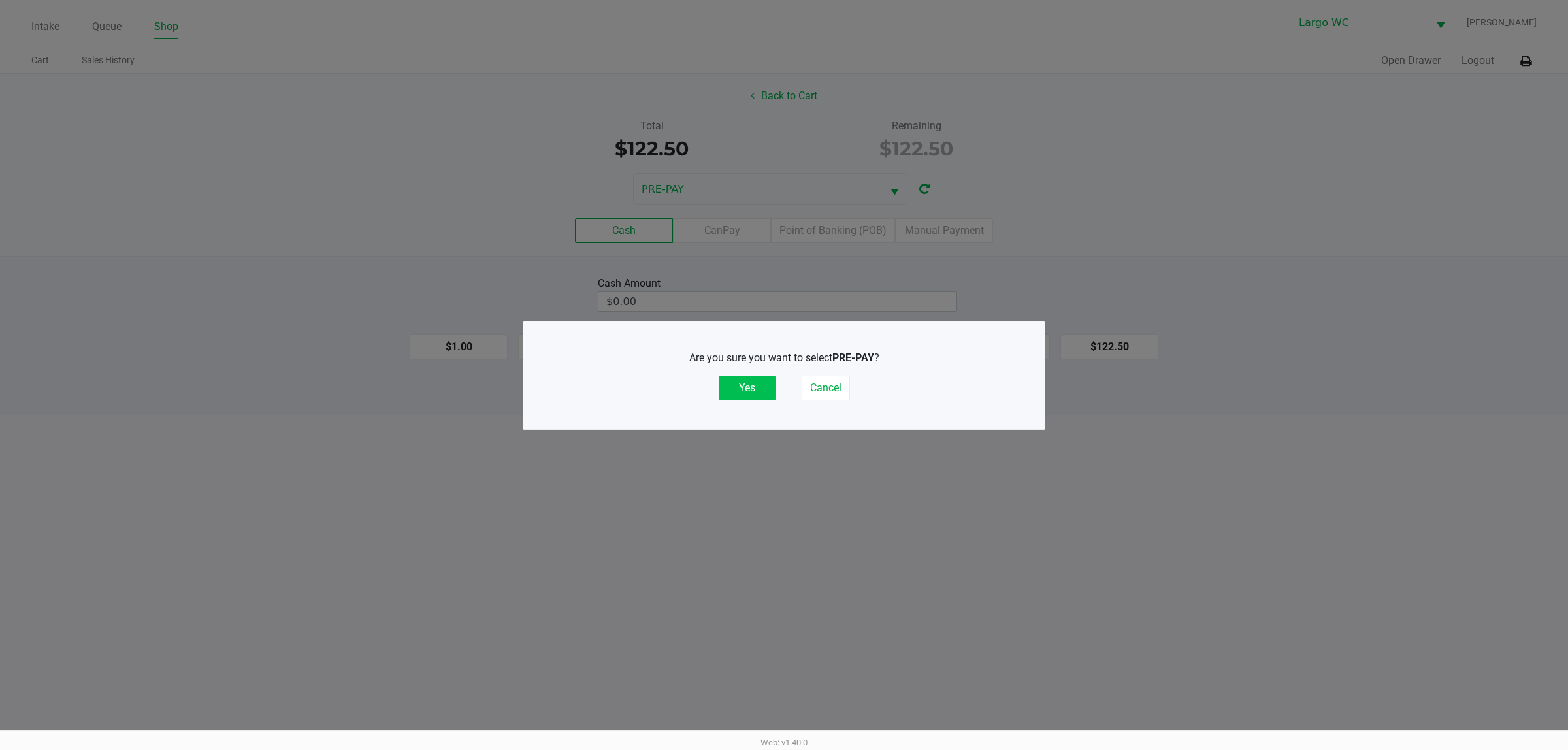
click at [743, 390] on button "Yes" at bounding box center [748, 388] width 57 height 25
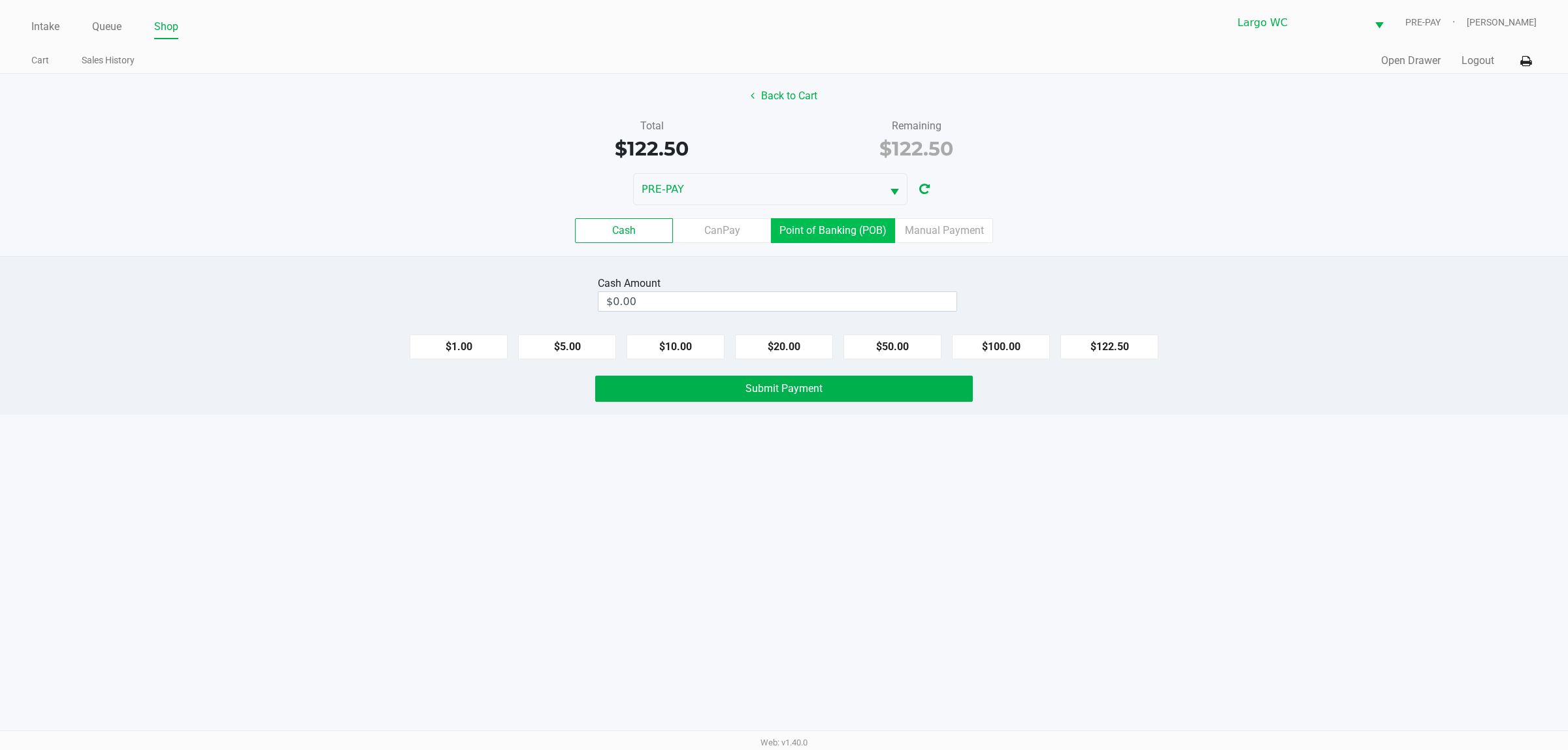
click at [843, 232] on label "Point of Banking (POB)" at bounding box center [833, 231] width 124 height 25
click at [0, 0] on 7 "Point of Banking (POB)" at bounding box center [0, 0] width 0 height 0
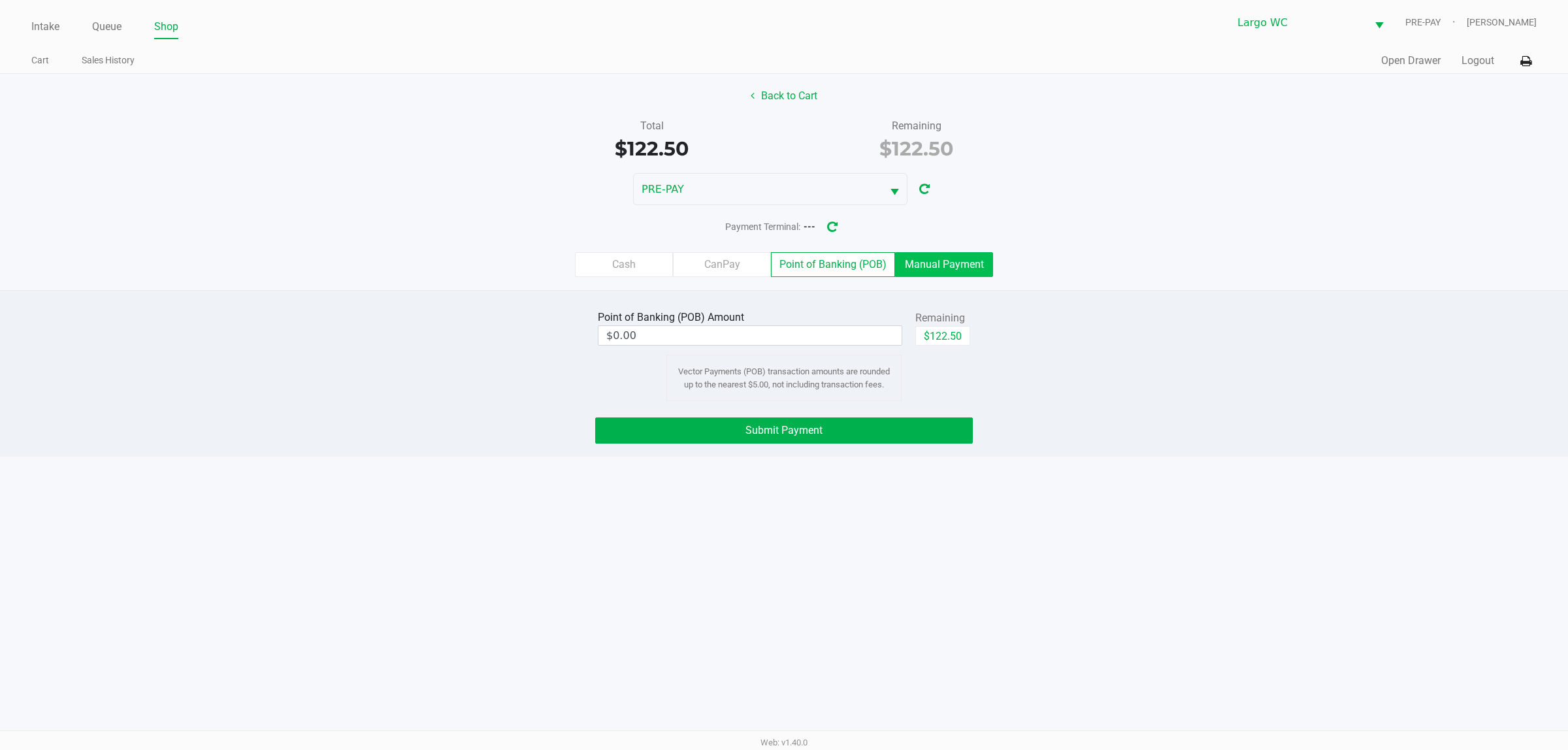
click at [937, 267] on label "Manual Payment" at bounding box center [944, 265] width 98 height 25
click at [0, 0] on 8 "Manual Payment" at bounding box center [0, 0] width 0 height 0
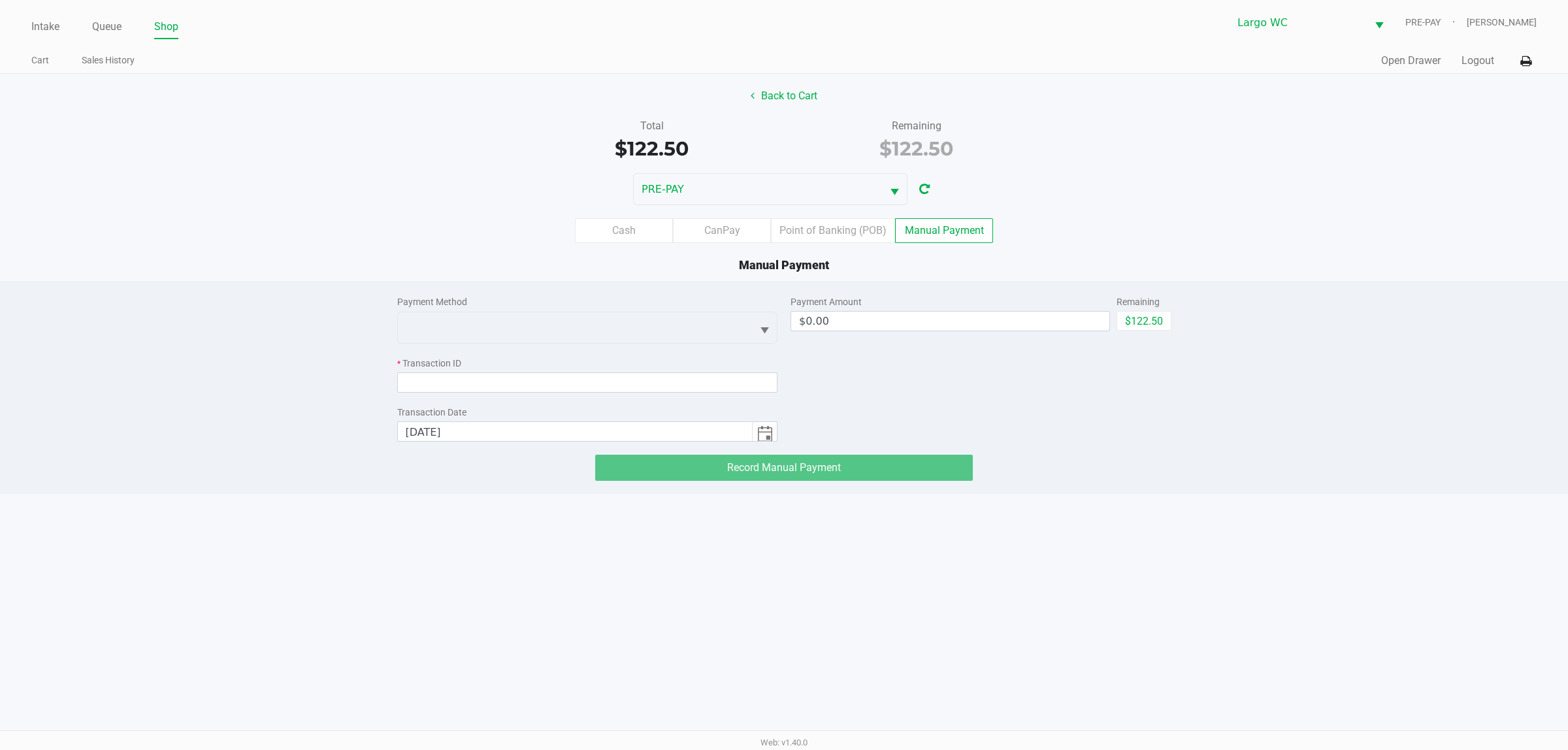
click at [781, 331] on div "Payment Method * Transaction ID Transaction Date 8/21/2025 Payment Amount $0.00…" at bounding box center [784, 362] width 774 height 159
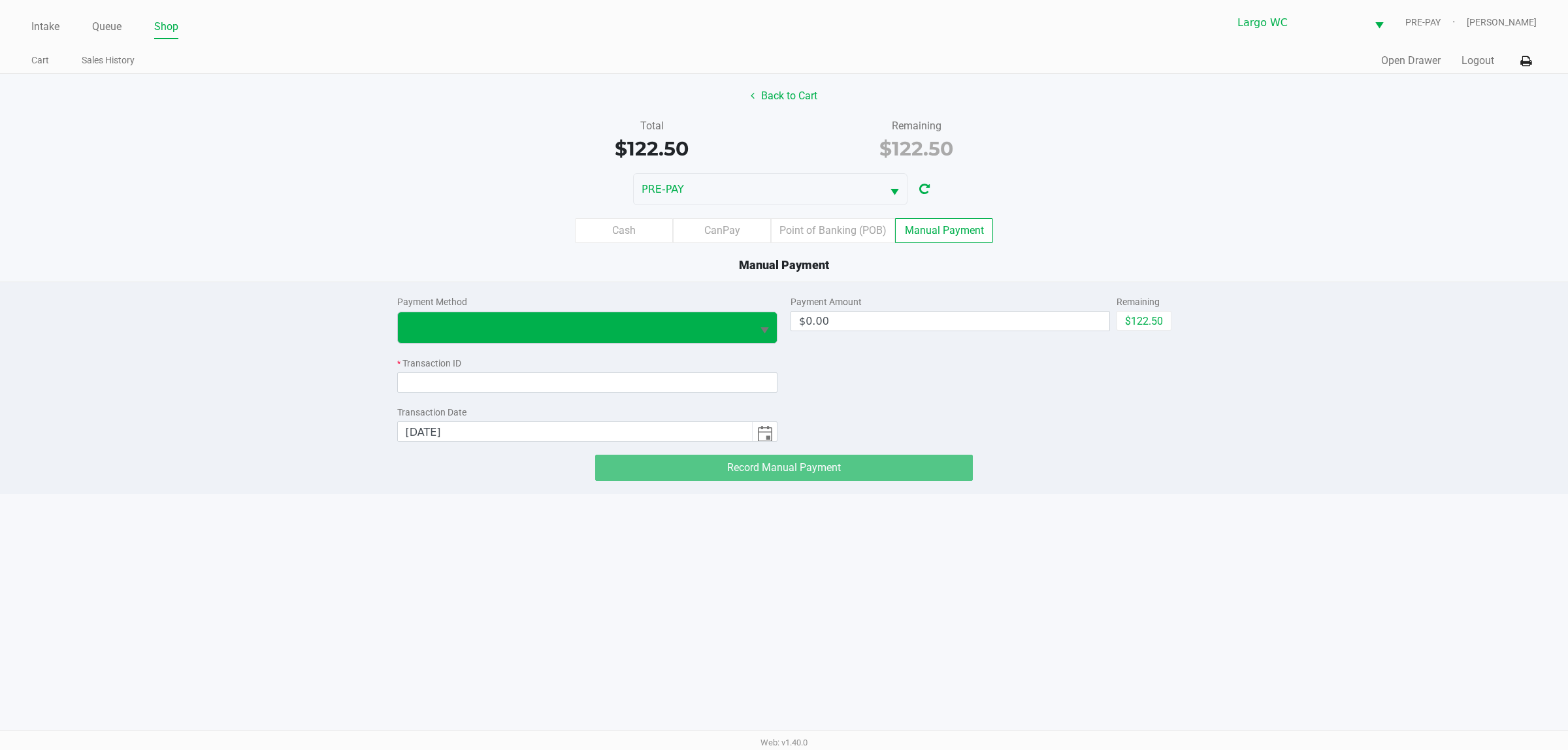
click at [766, 333] on span "Select" at bounding box center [765, 331] width 16 height 16
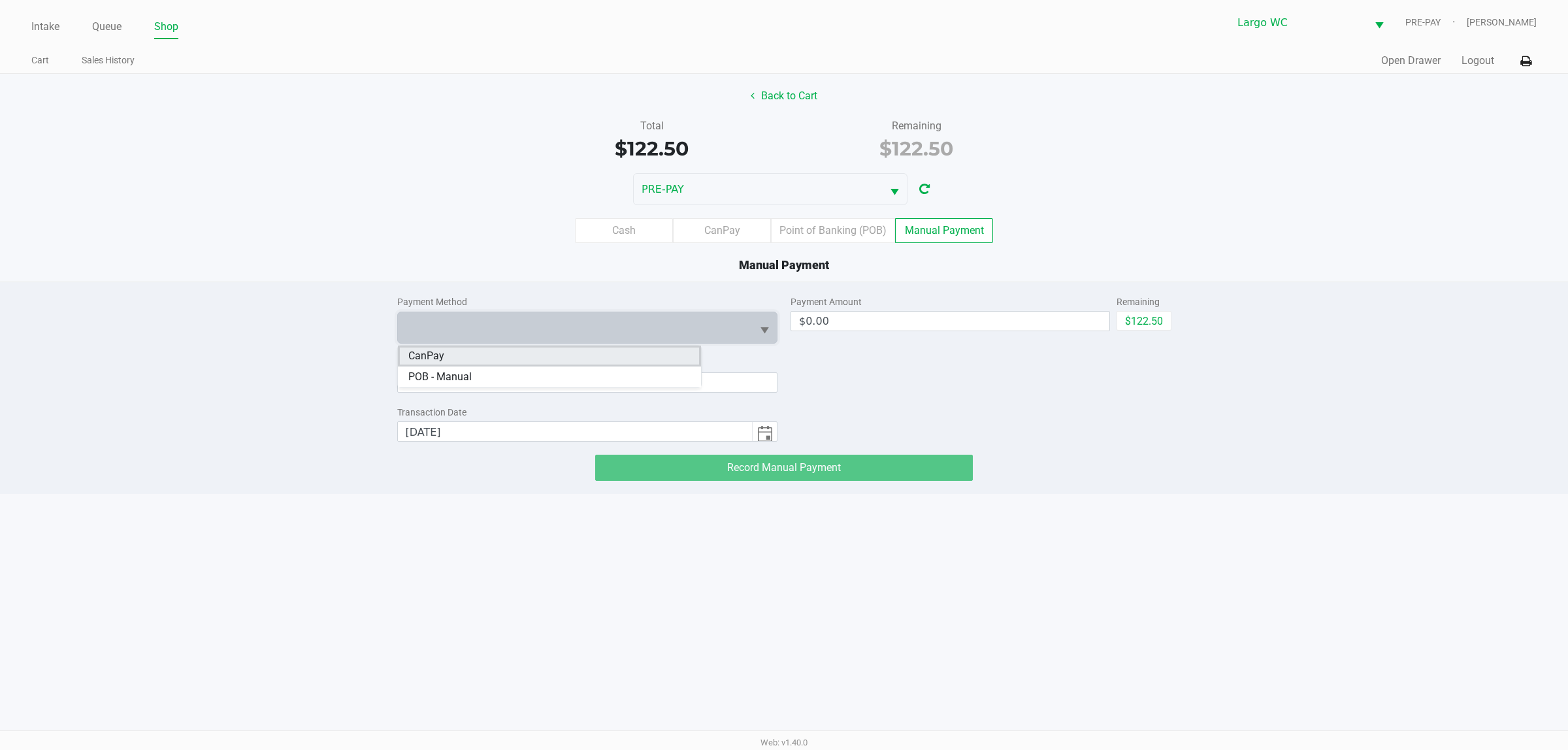
click at [505, 355] on li "CanPay" at bounding box center [550, 356] width 303 height 21
click at [1158, 322] on button "$122.50" at bounding box center [1144, 320] width 55 height 20
type input "$122.50"
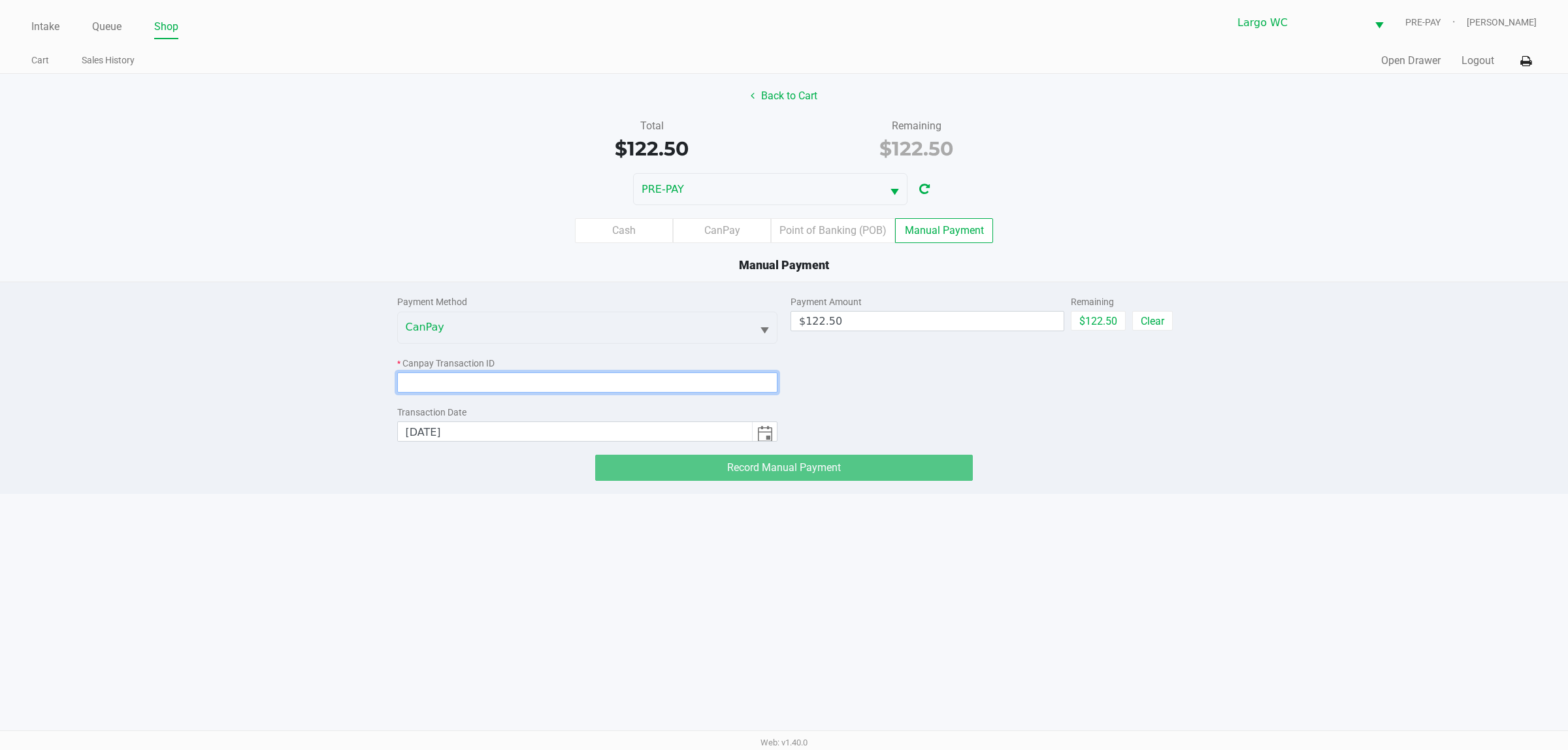
click at [558, 382] on input at bounding box center [588, 383] width 381 height 20
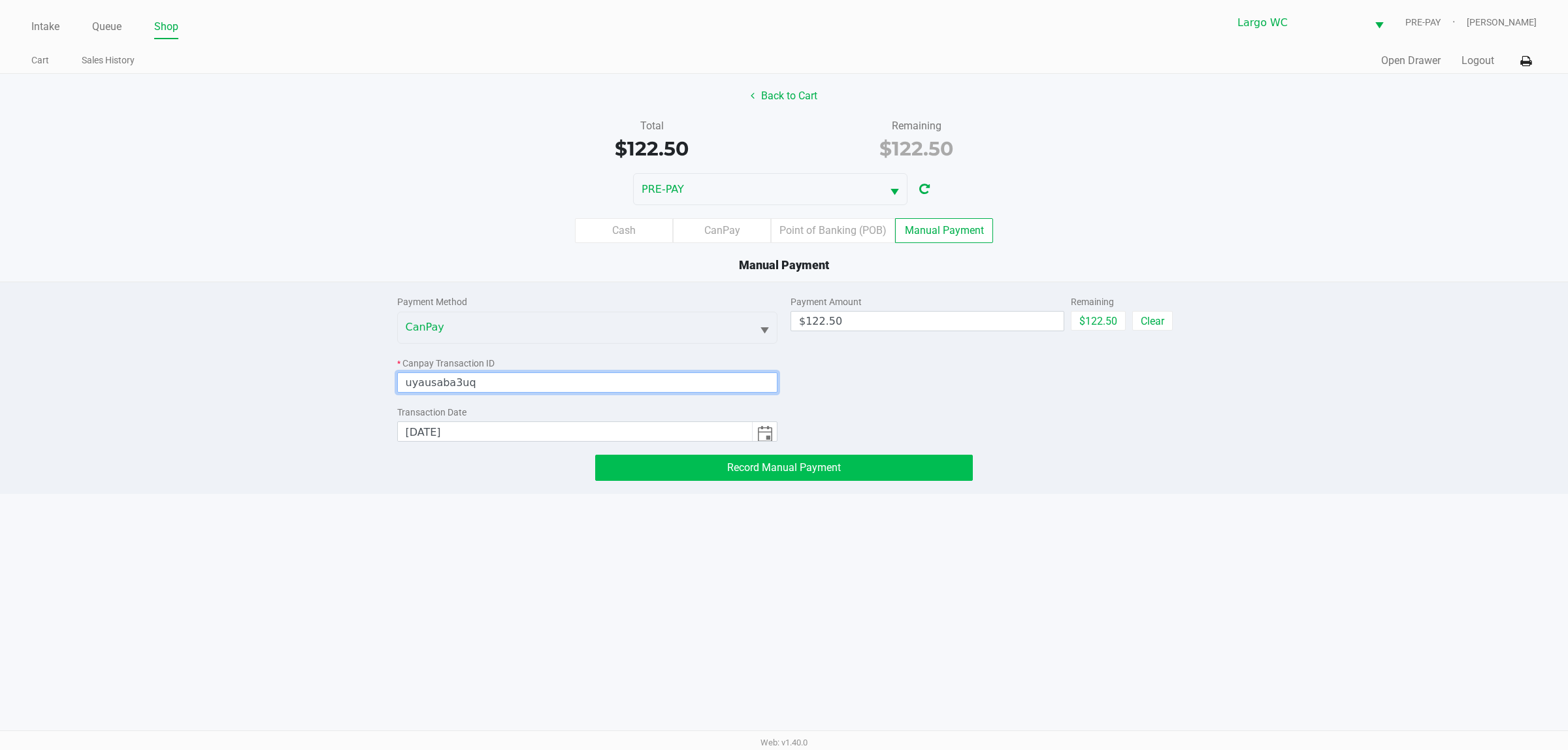
type input "uyausaba3uq"
click at [796, 468] on span "Record Manual Payment" at bounding box center [784, 467] width 114 height 12
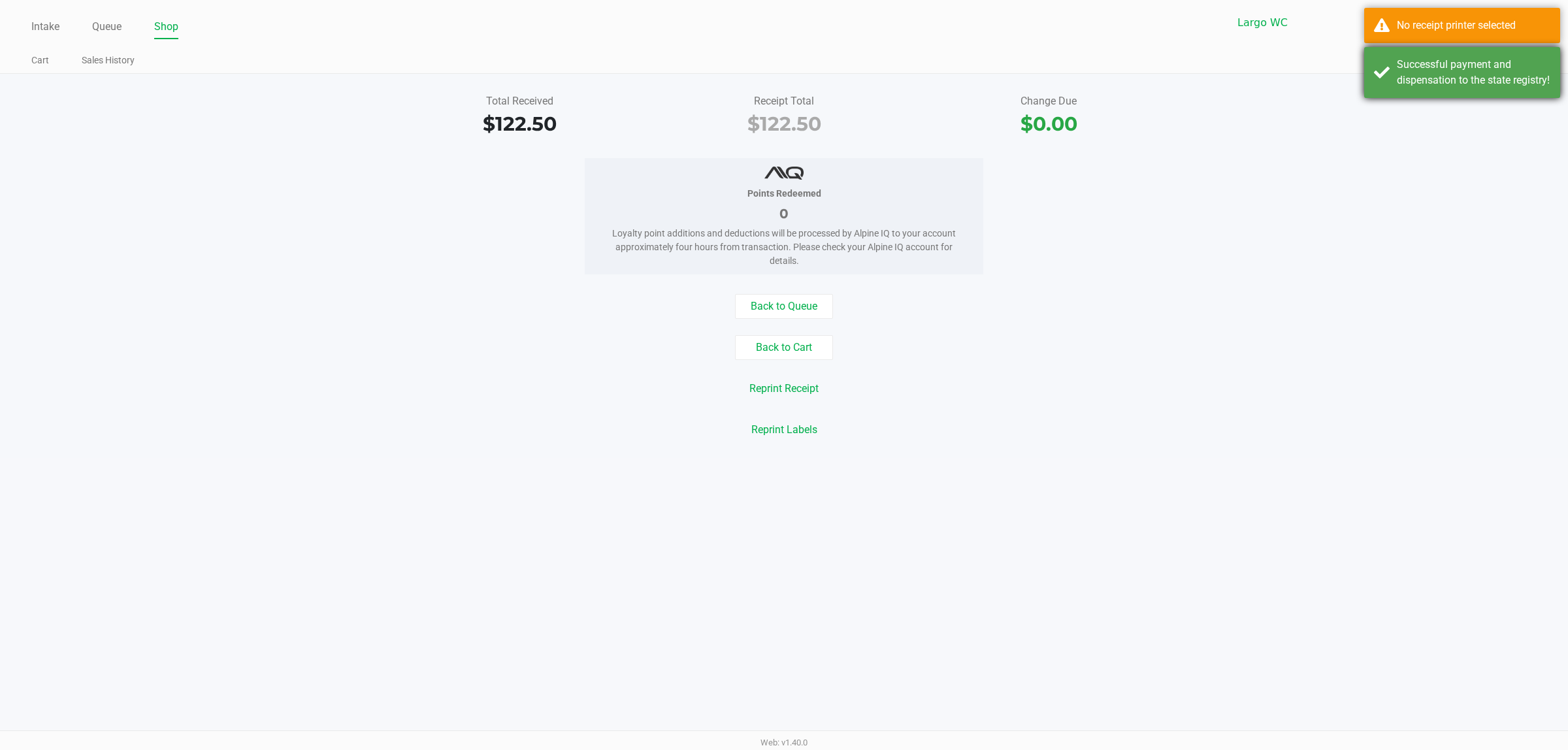
click at [1515, 57] on div "Successful payment and dispensation to the state registry!" at bounding box center [1474, 73] width 154 height 31
click at [1524, 61] on icon at bounding box center [1526, 61] width 11 height 9
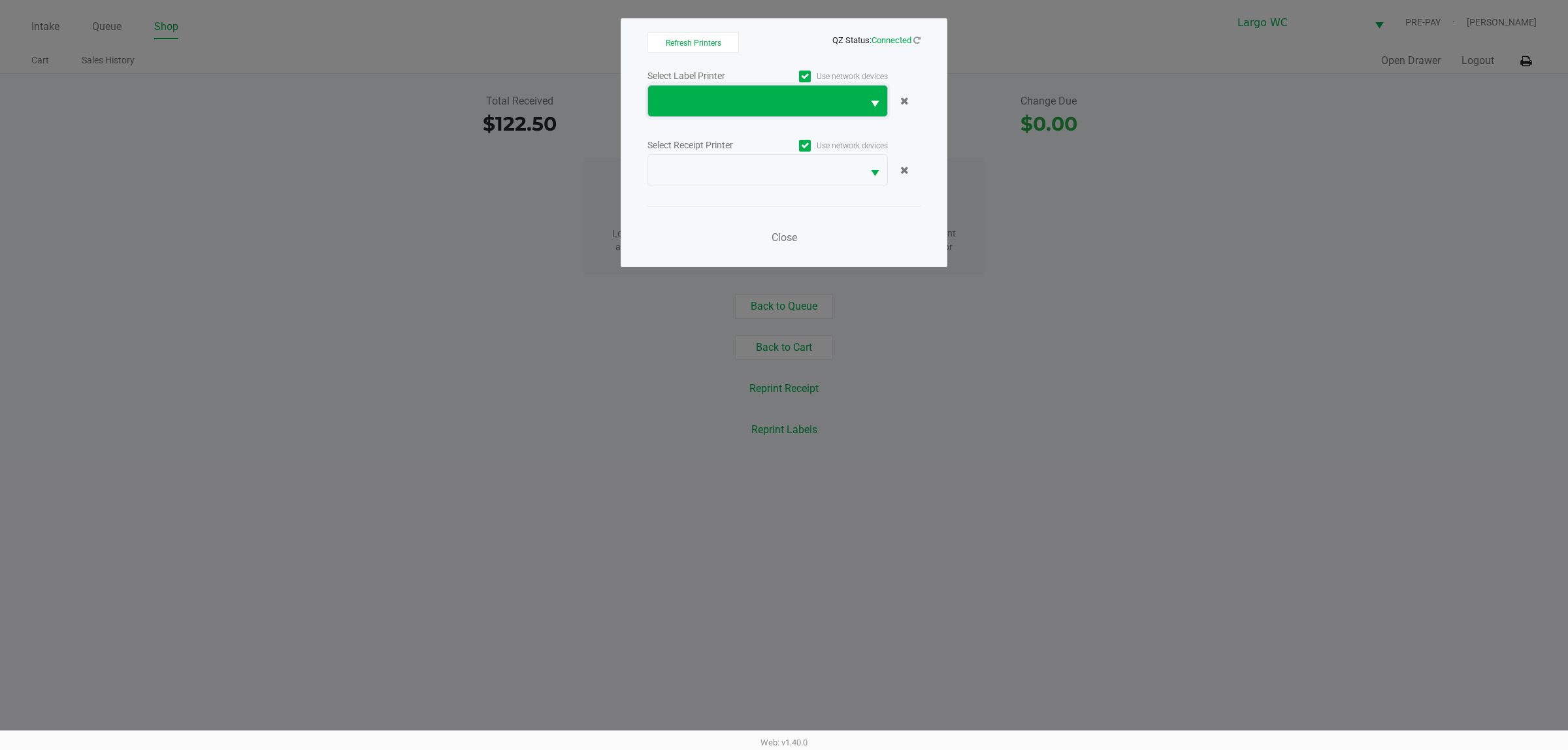
click at [766, 96] on span at bounding box center [755, 101] width 199 height 16
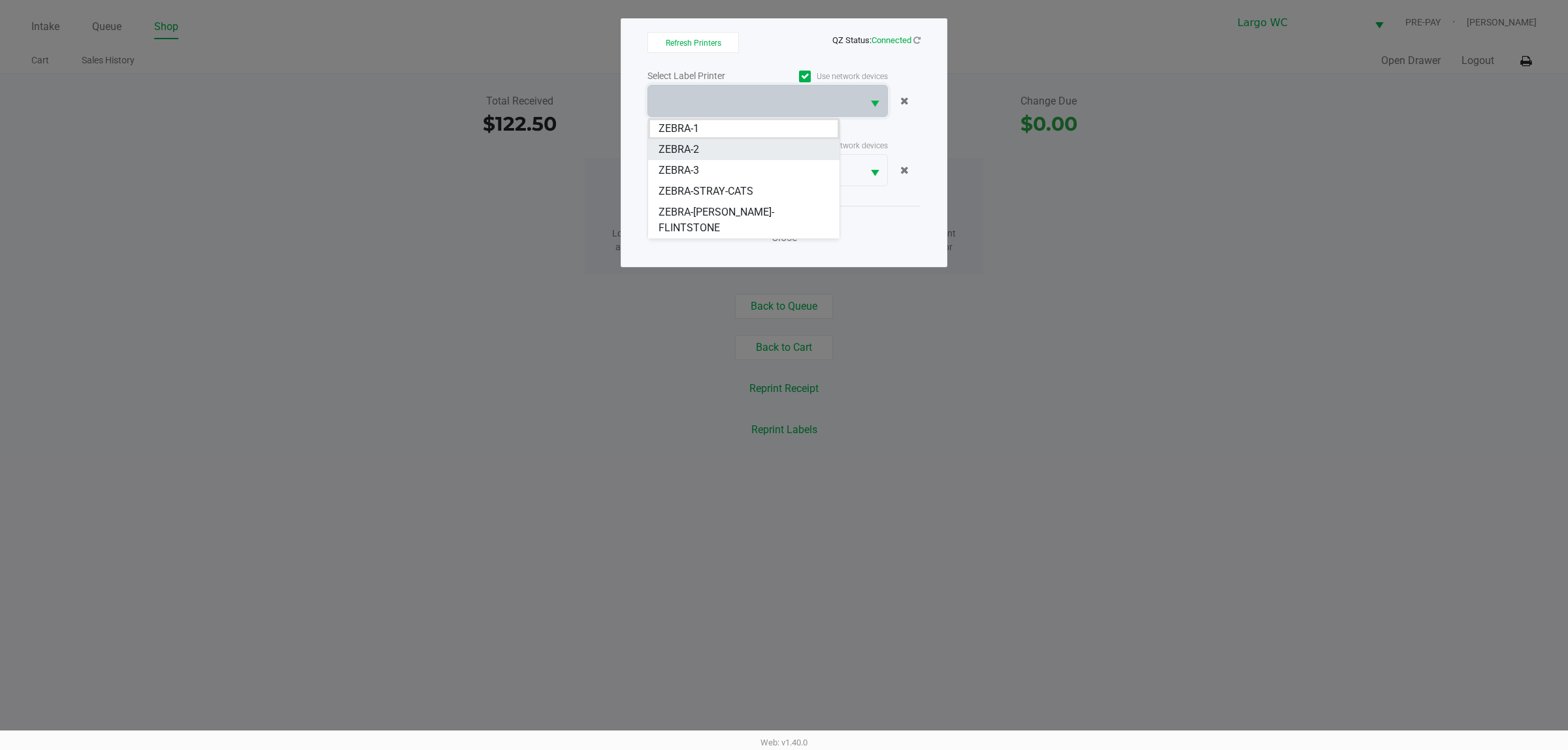
click at [760, 143] on li "ZEBRA-2" at bounding box center [744, 150] width 191 height 21
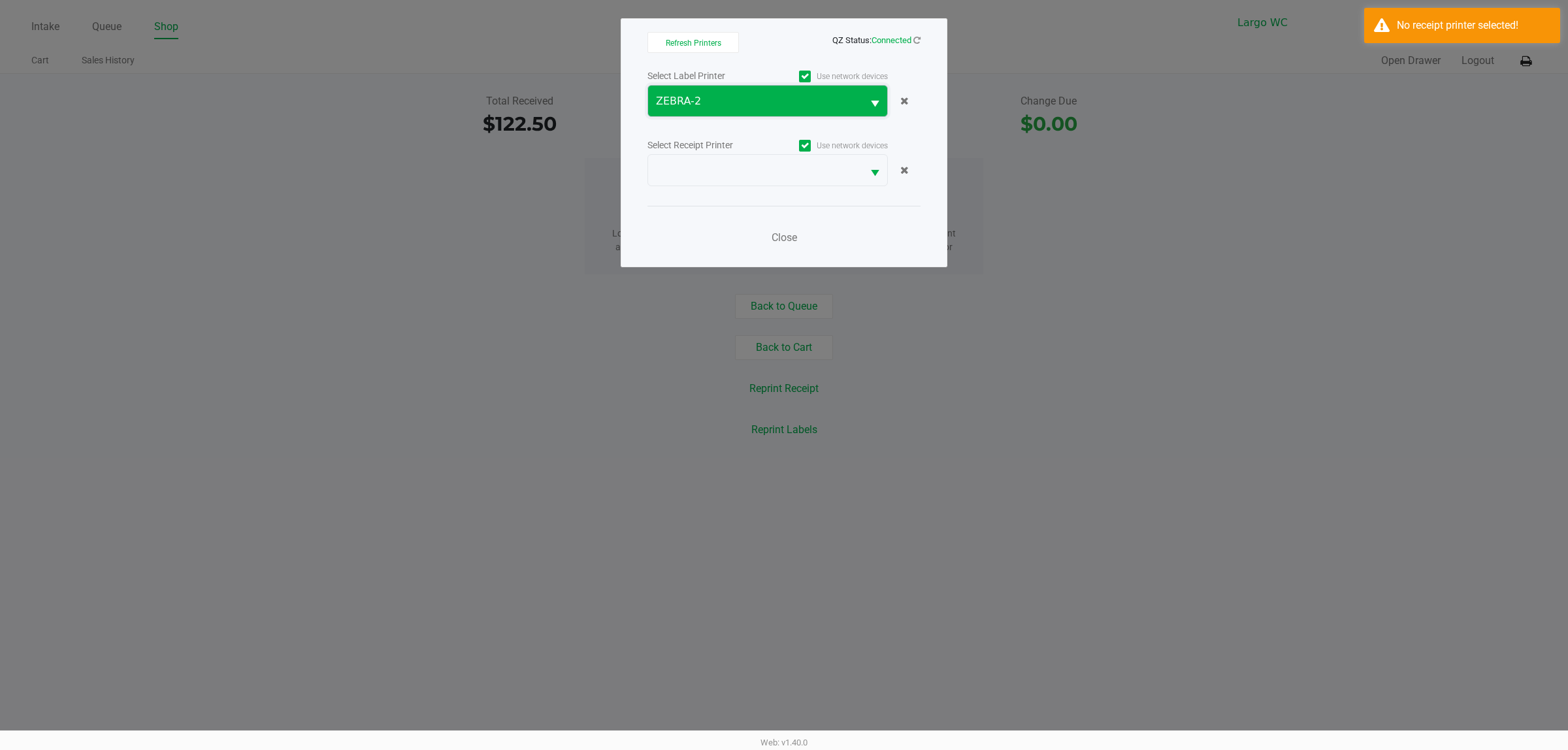
click at [760, 95] on span "ZEBRA-2" at bounding box center [755, 101] width 199 height 16
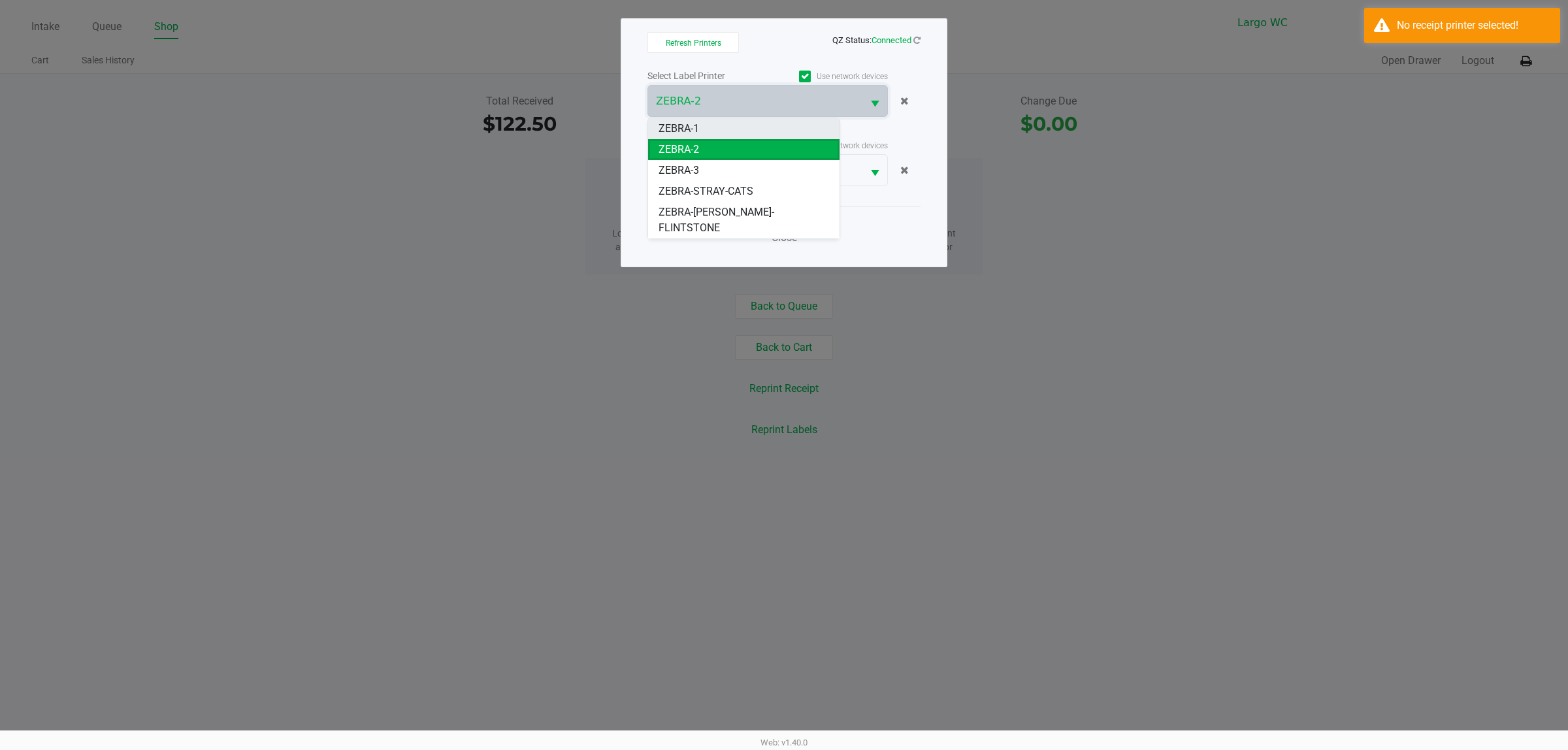
click at [755, 132] on li "ZEBRA-1" at bounding box center [744, 129] width 191 height 21
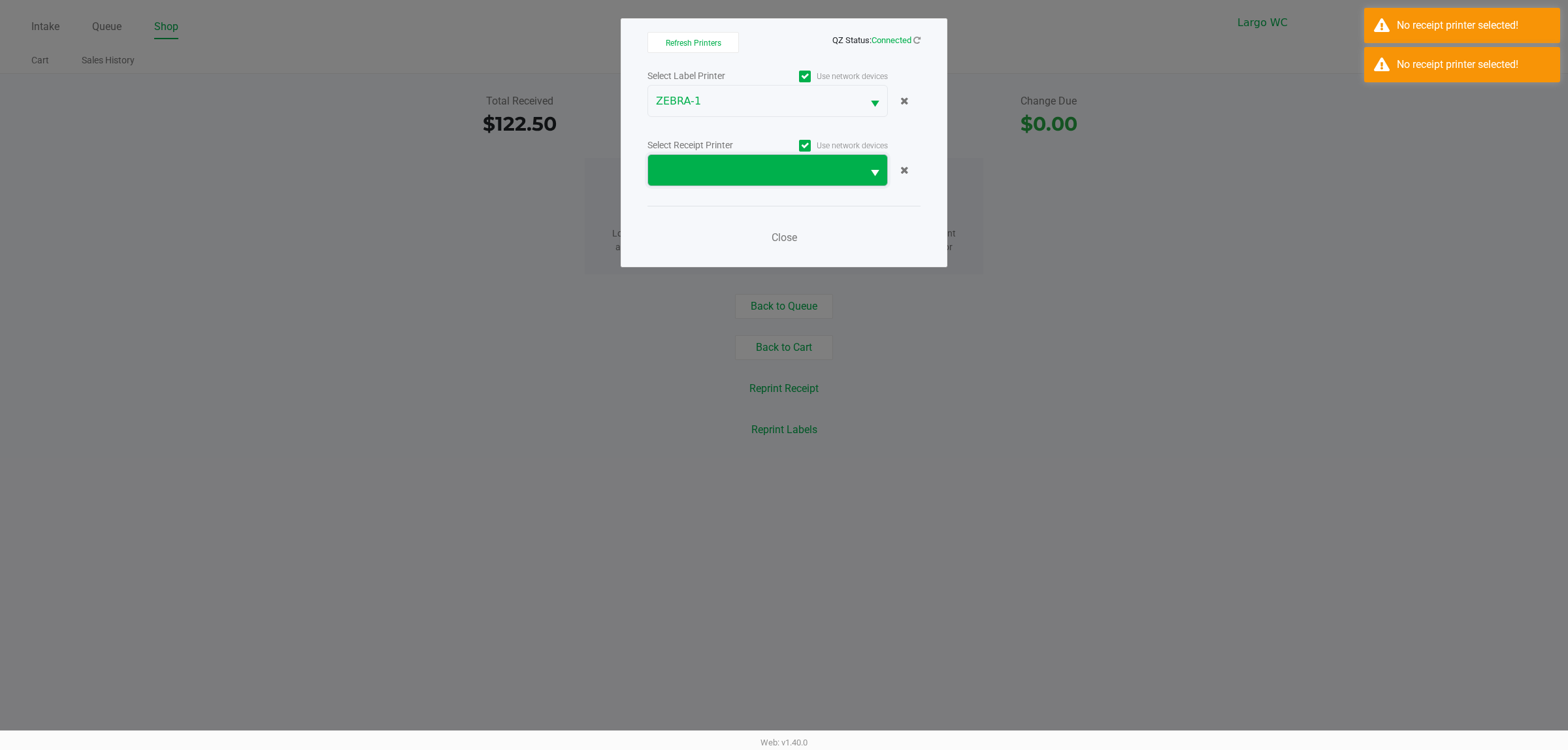
click at [745, 167] on span at bounding box center [755, 170] width 199 height 16
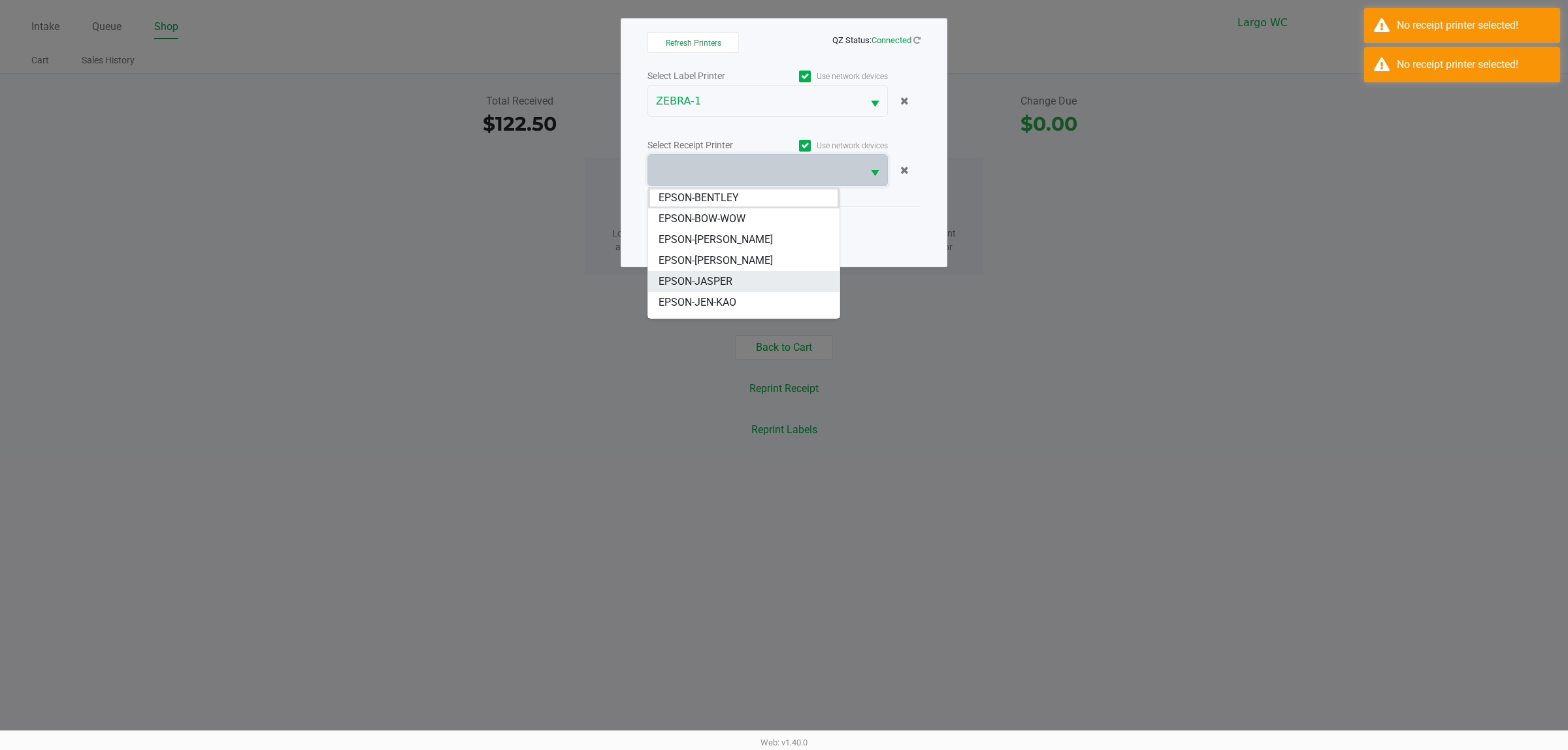
click at [722, 281] on span "EPSON-JASPER" at bounding box center [695, 281] width 74 height 16
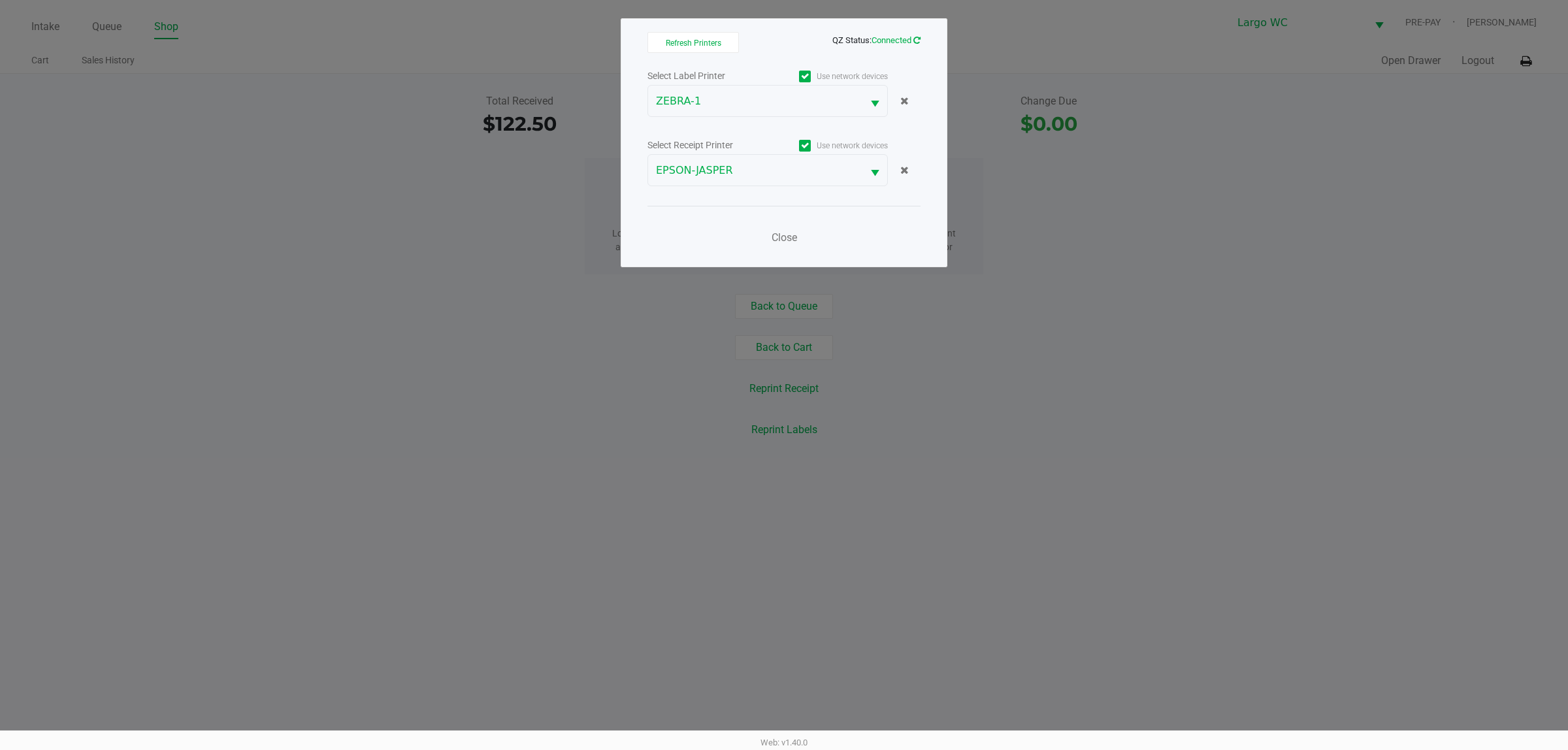
click at [917, 39] on icon at bounding box center [917, 40] width 7 height 8
click at [781, 240] on span "Close" at bounding box center [784, 237] width 25 height 12
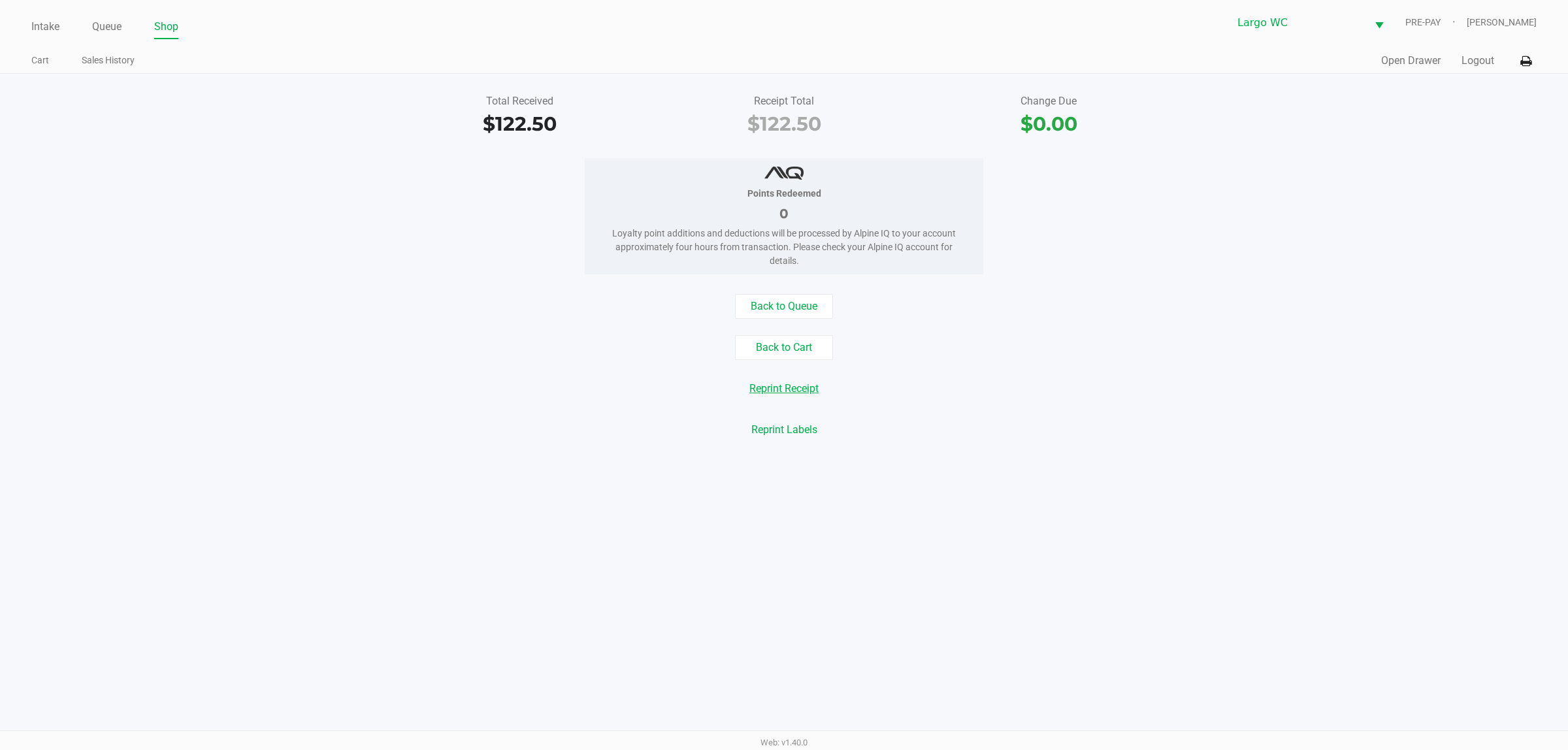
click at [755, 388] on button "Reprint Receipt" at bounding box center [784, 388] width 86 height 25
click at [178, 603] on div "Intake Queue Shop Largo WC PRE-PAY Danielle Carapellucci Cart Sales History Qui…" at bounding box center [784, 375] width 1568 height 750
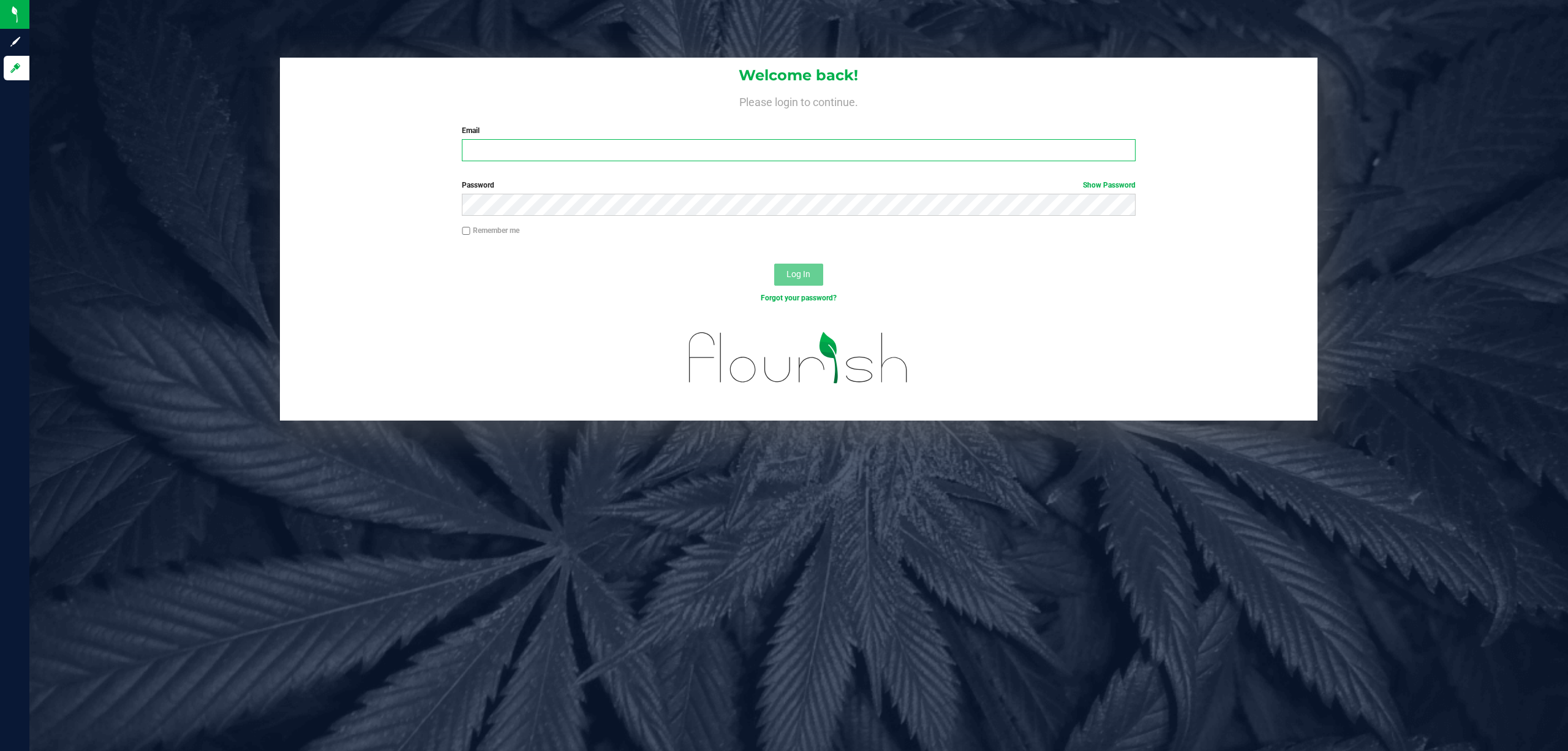
click at [647, 144] on input "Email" at bounding box center [798, 150] width 674 height 22
type input "[EMAIL_ADDRESS][DOMAIN_NAME]"
click at [774, 264] on button "Log In" at bounding box center [798, 274] width 49 height 22
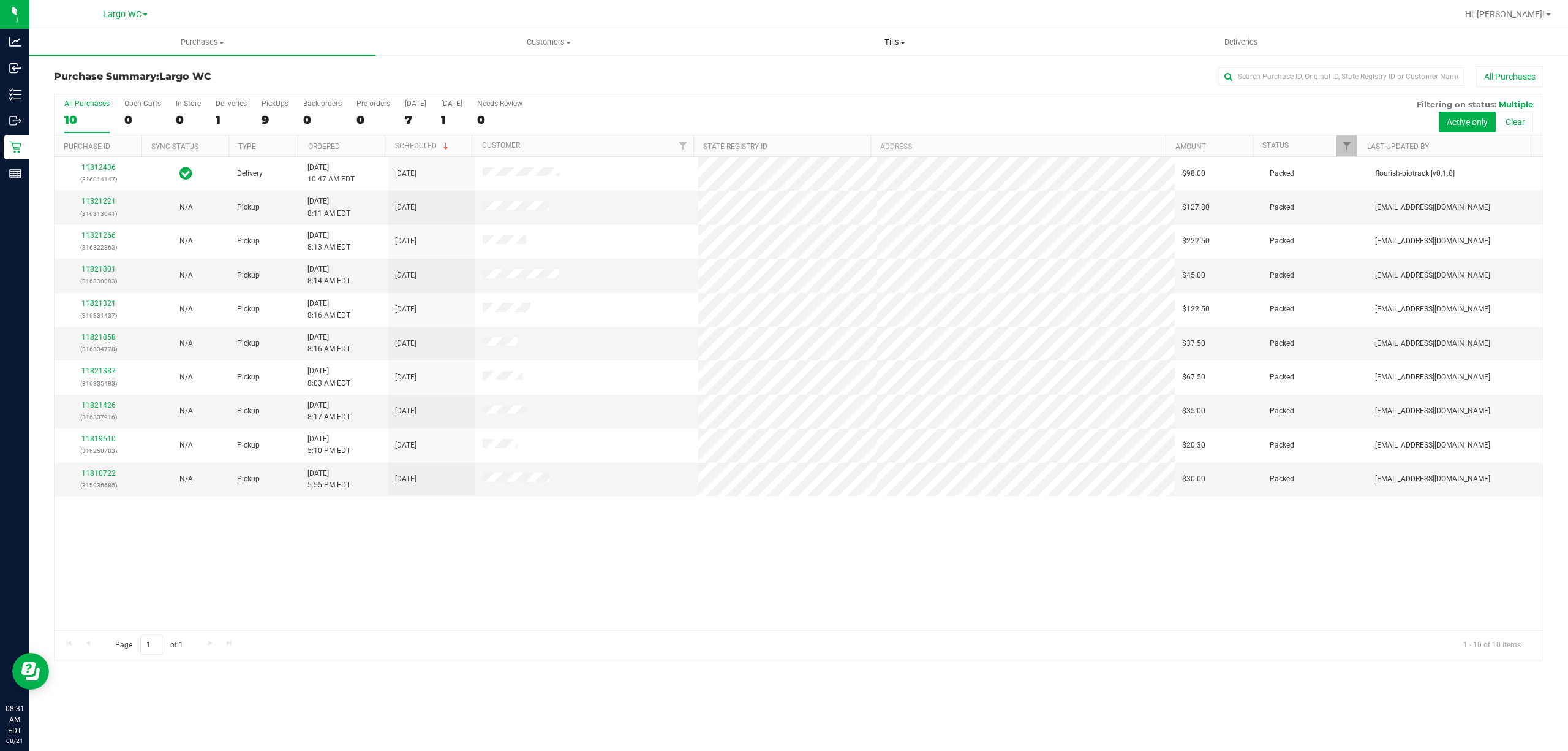
click at [895, 40] on span "Tills" at bounding box center [895, 42] width 345 height 11
click at [804, 69] on li "Manage tills" at bounding box center [895, 74] width 346 height 15
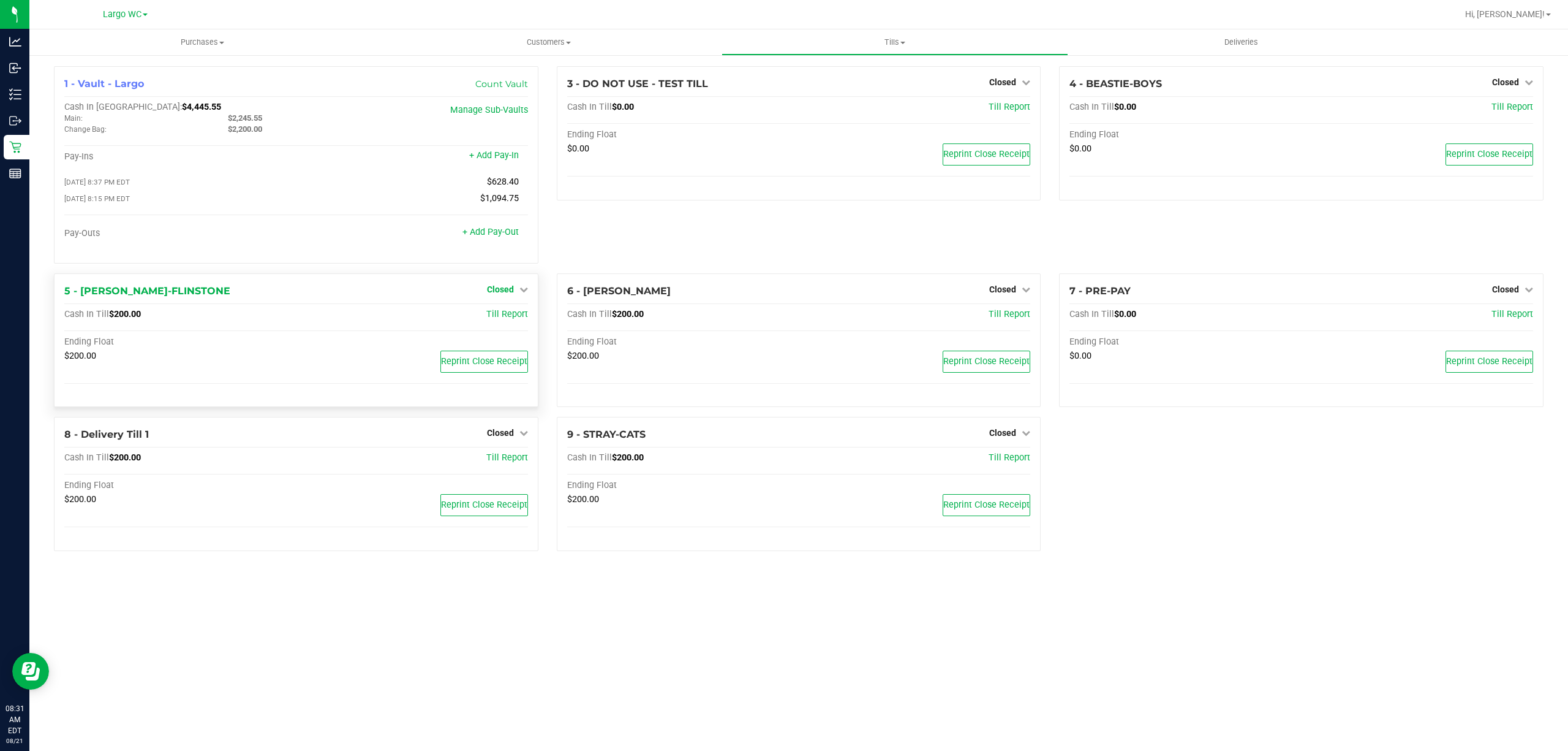
click at [495, 293] on span "Closed" at bounding box center [501, 289] width 27 height 10
click at [495, 316] on link "Open Till" at bounding box center [500, 314] width 33 height 10
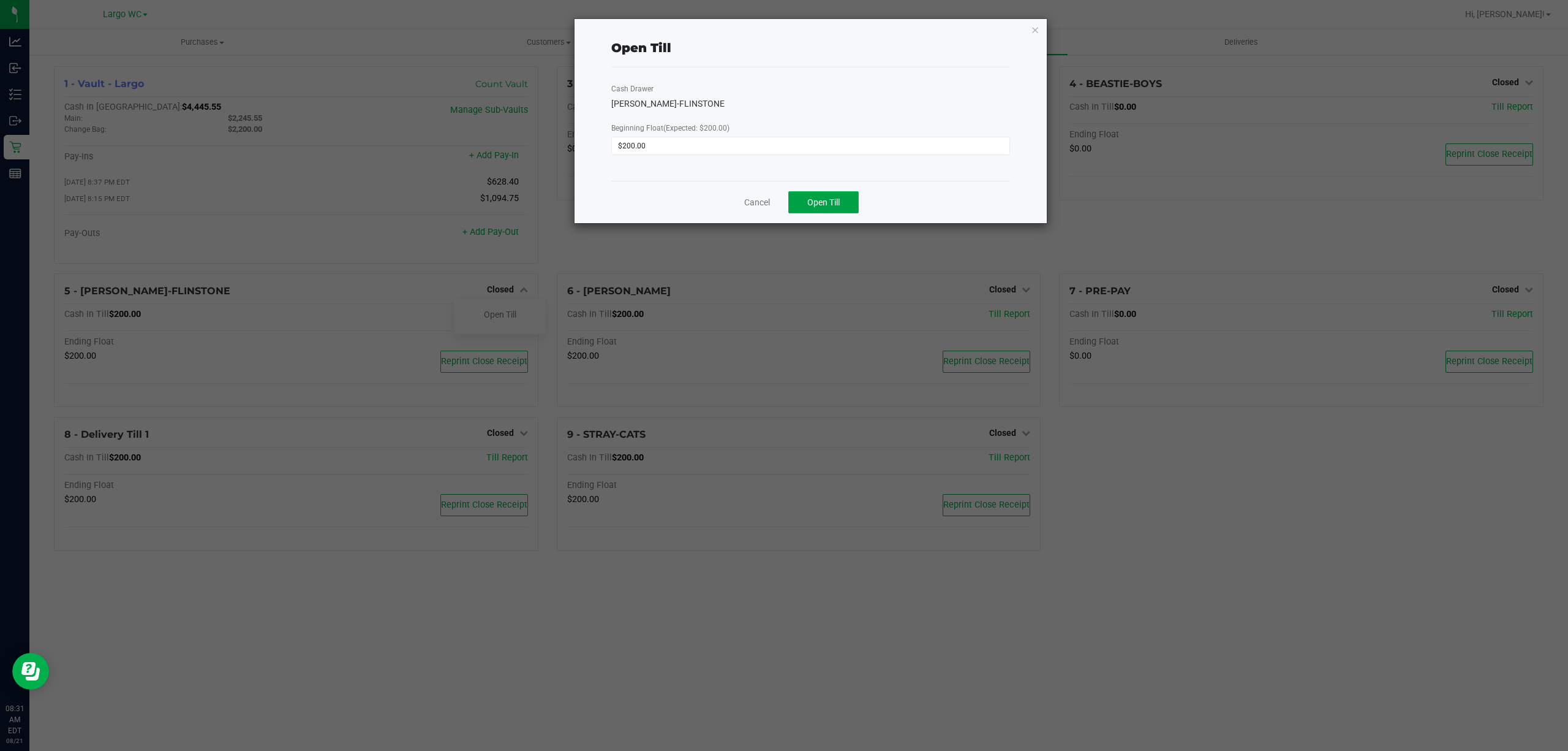
click at [842, 199] on button "Open Till" at bounding box center [823, 202] width 70 height 22
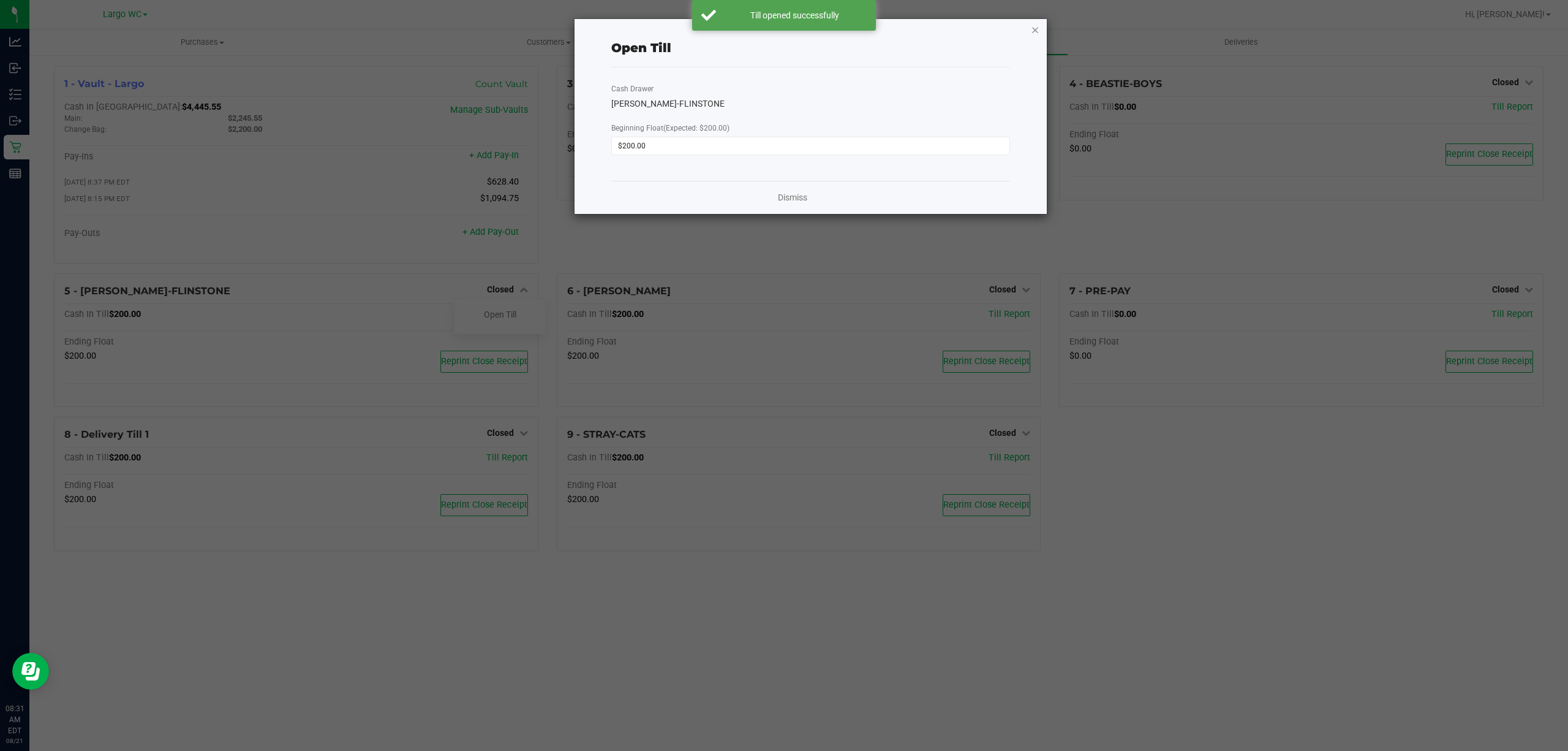
click at [1033, 30] on icon "button" at bounding box center [1035, 29] width 8 height 15
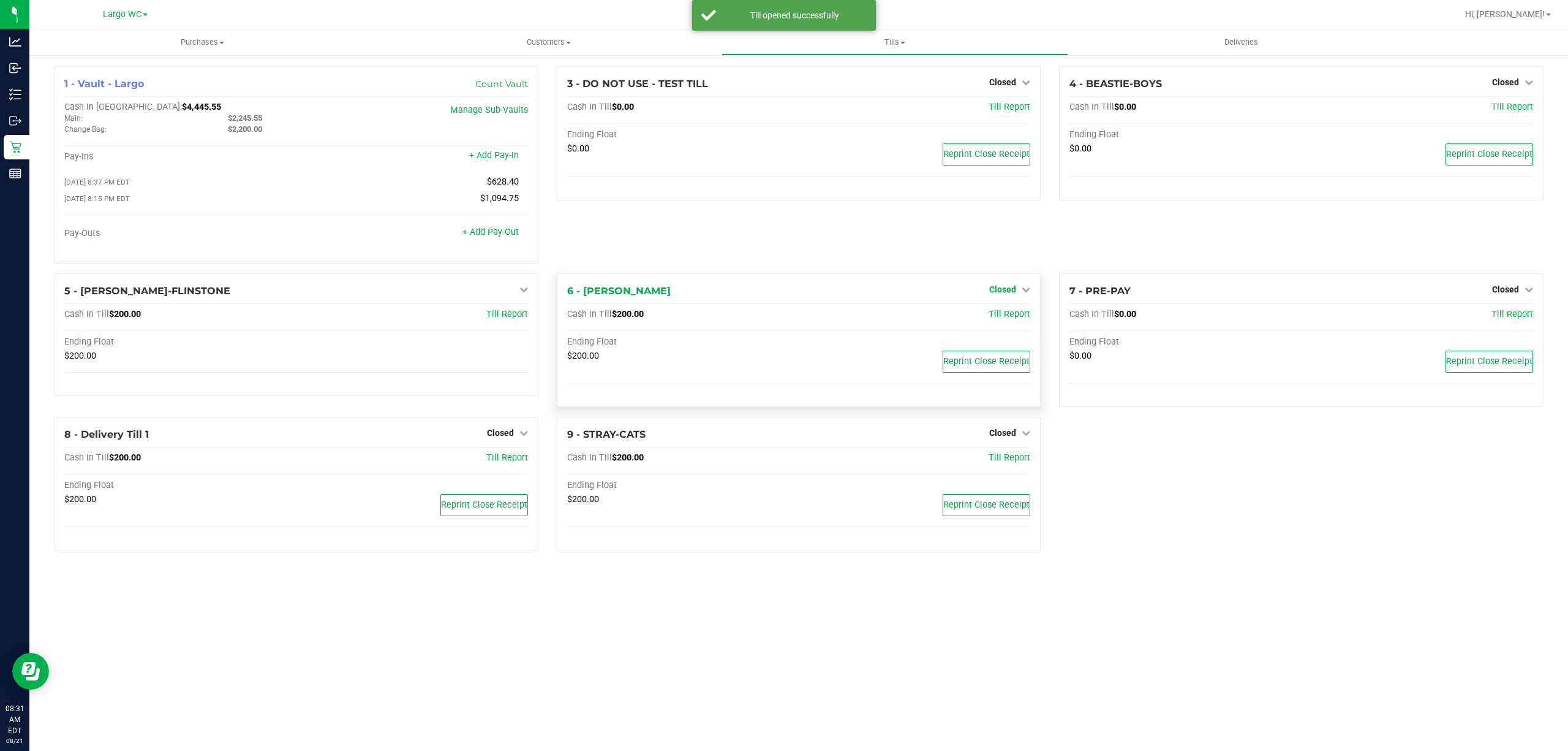
click at [999, 293] on span "Closed" at bounding box center [1002, 289] width 27 height 10
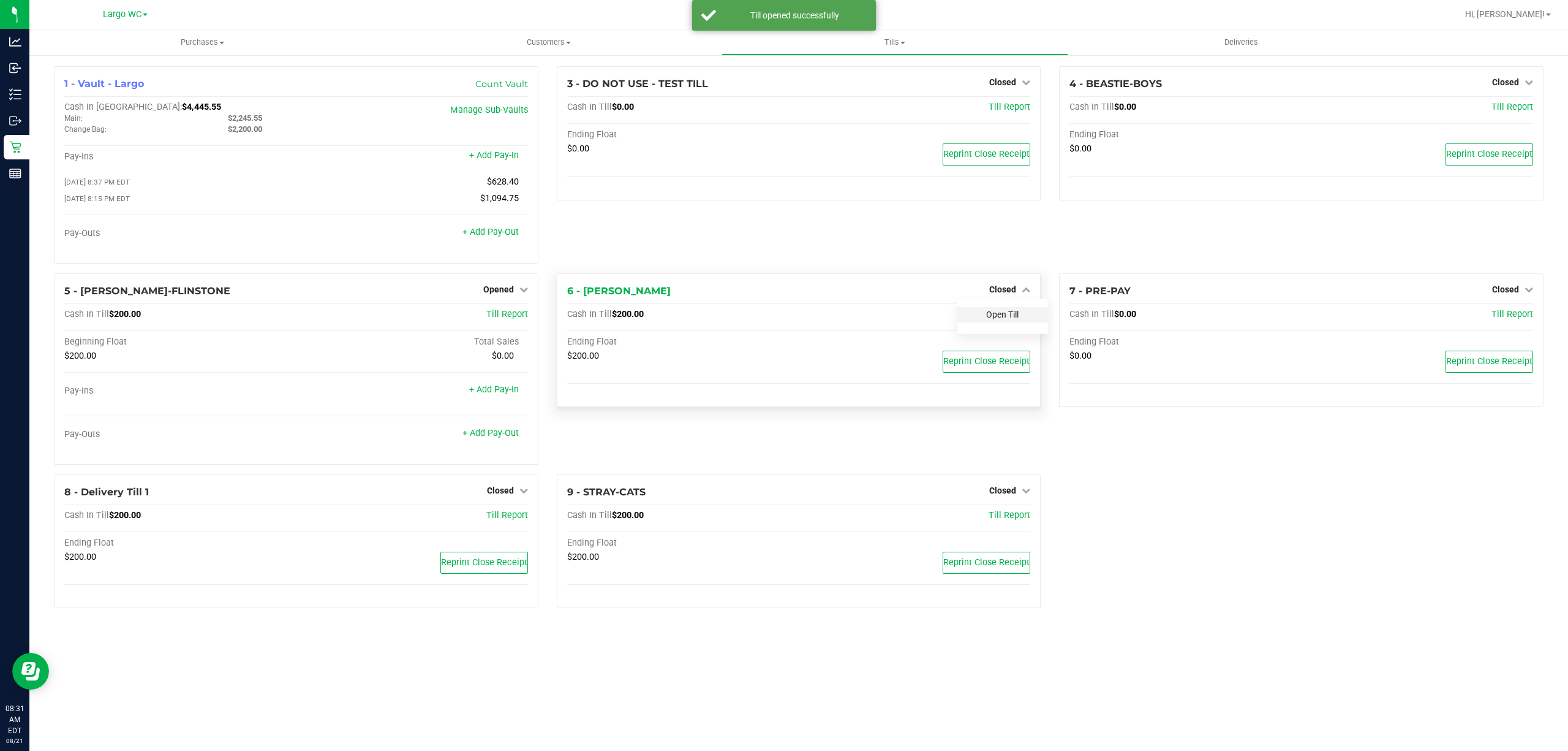
click at [995, 319] on link "Open Till" at bounding box center [1002, 314] width 33 height 10
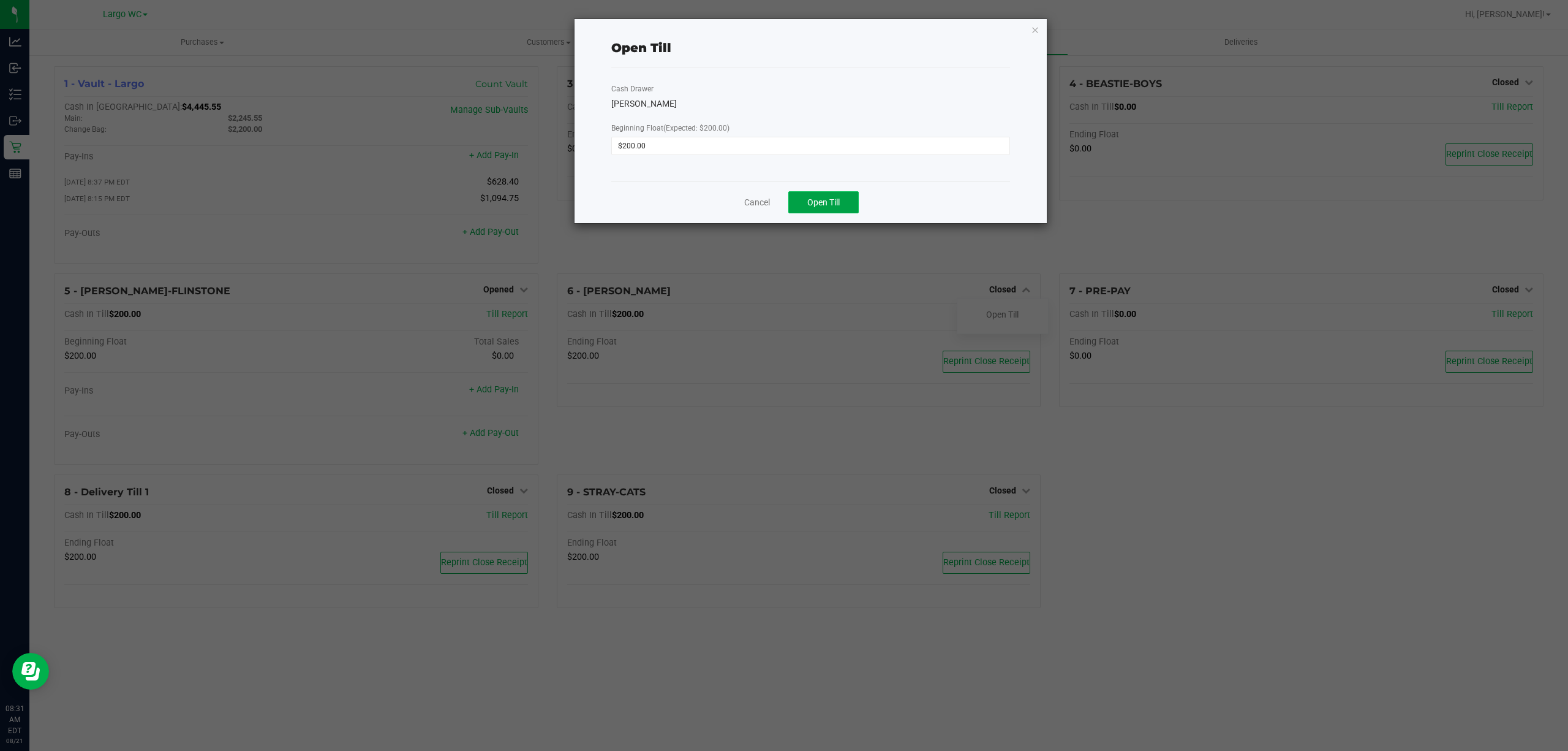
click at [809, 198] on span "Open Till" at bounding box center [823, 202] width 33 height 10
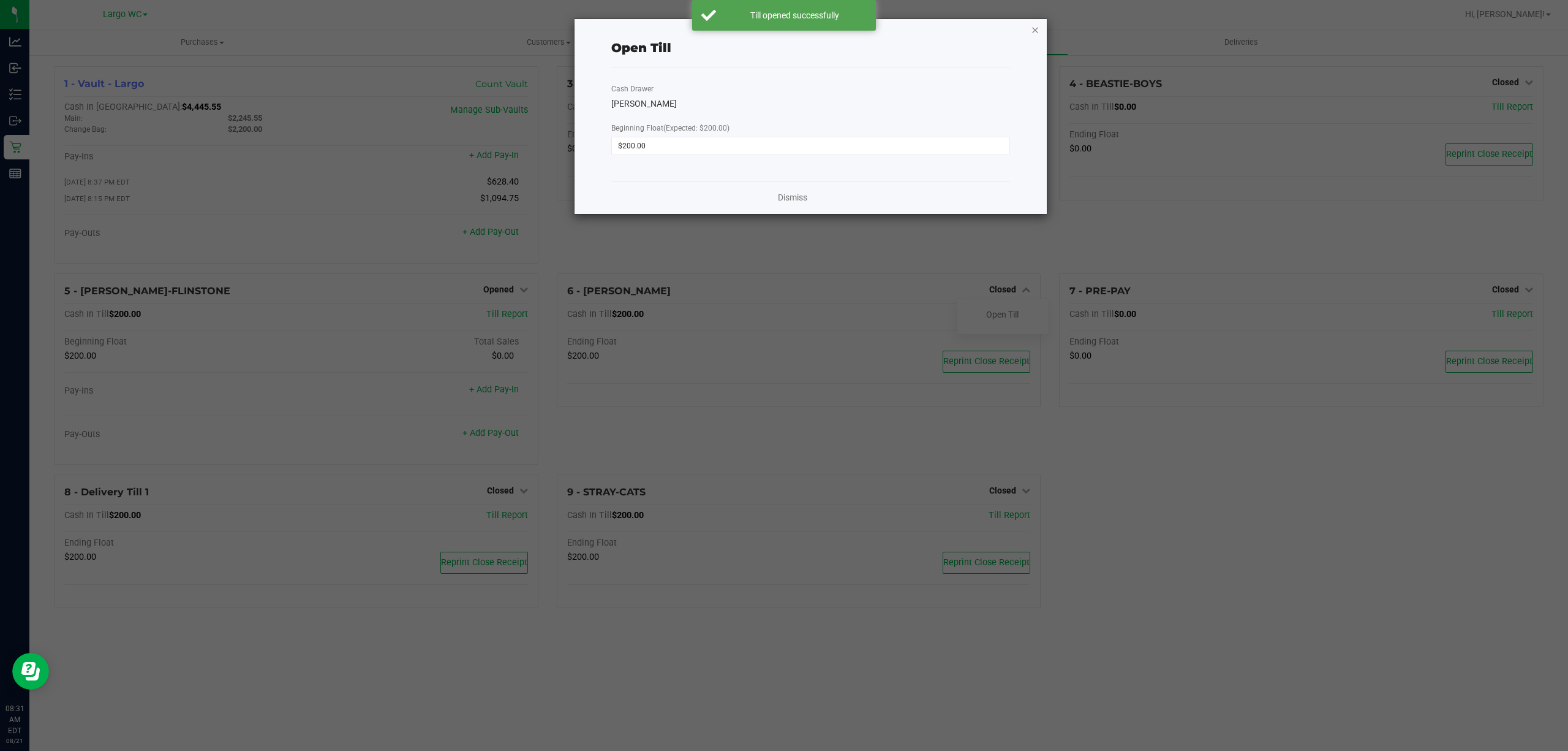
click at [1037, 26] on icon "button" at bounding box center [1035, 29] width 8 height 15
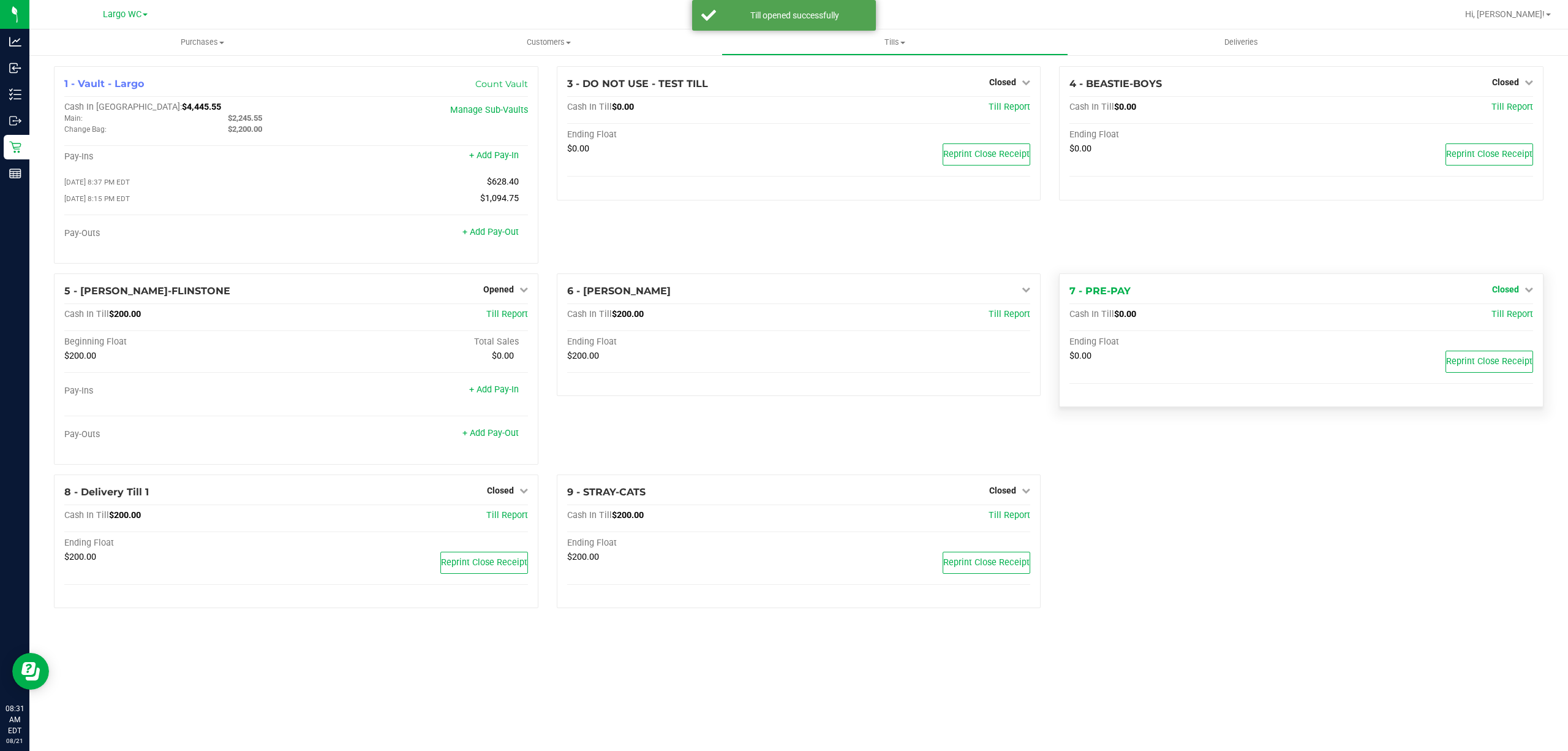
click at [1512, 290] on span "Closed" at bounding box center [1506, 289] width 27 height 10
click at [1495, 318] on link "Open Till" at bounding box center [1505, 314] width 33 height 10
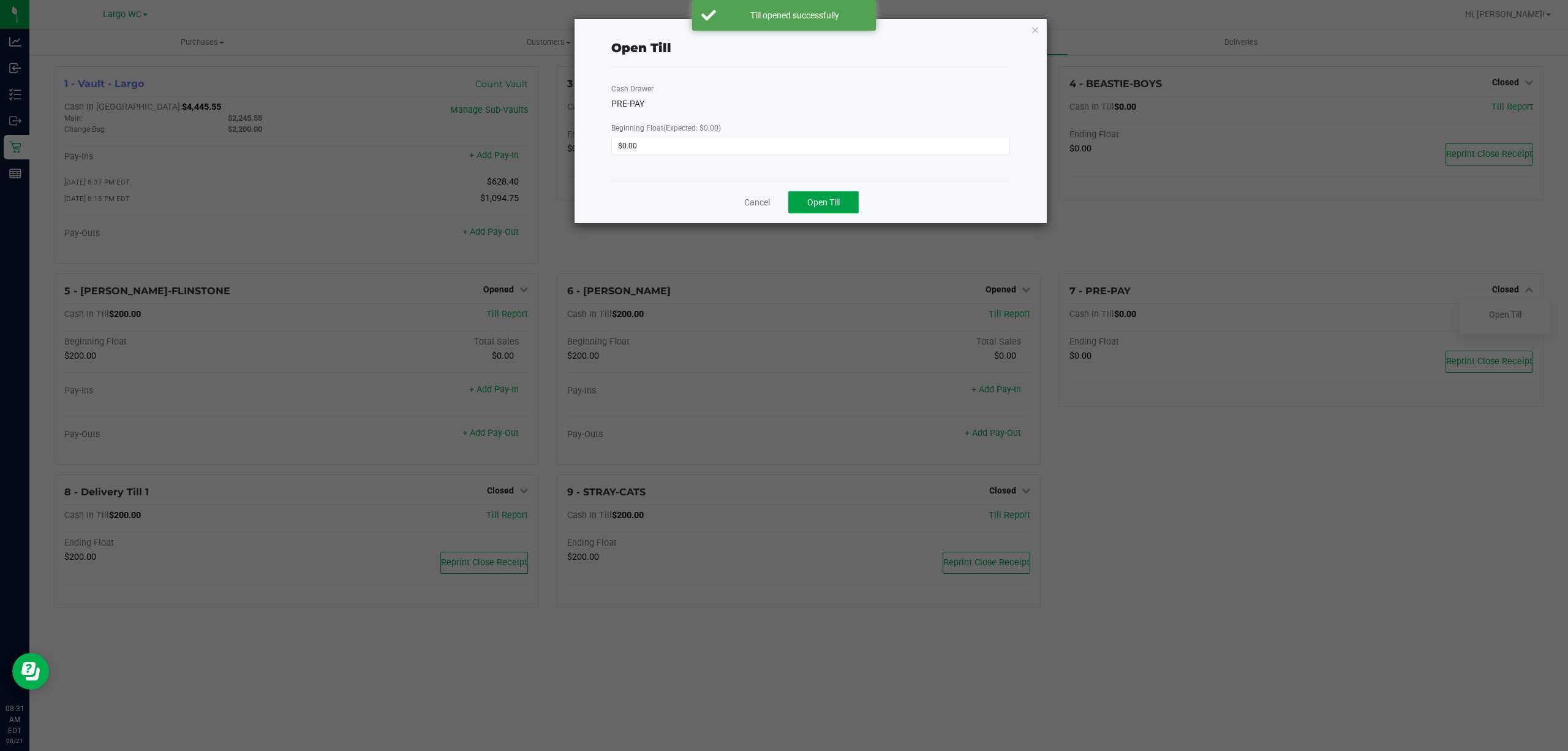
click at [844, 204] on button "Open Till" at bounding box center [823, 202] width 70 height 22
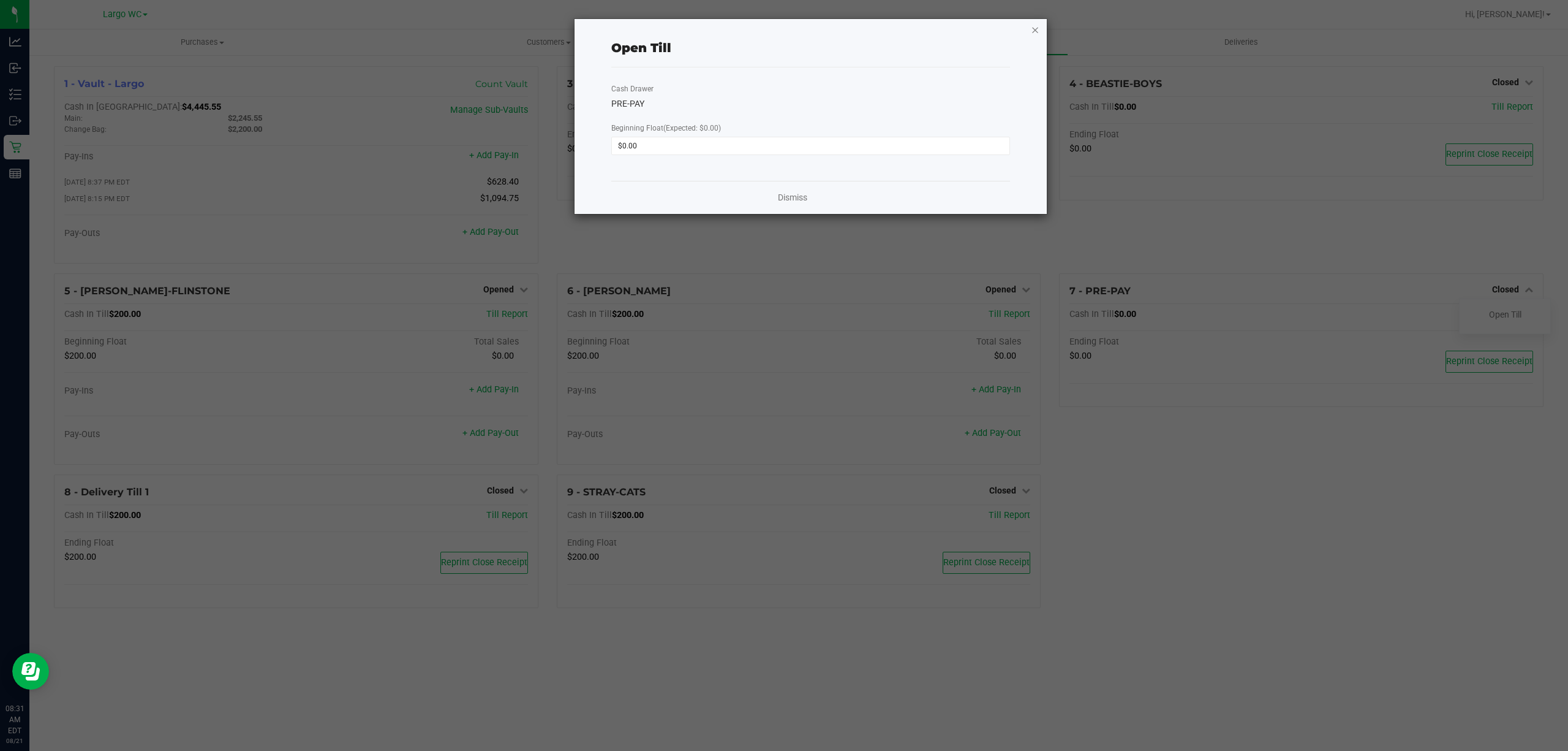
click at [1037, 29] on icon "button" at bounding box center [1035, 29] width 8 height 15
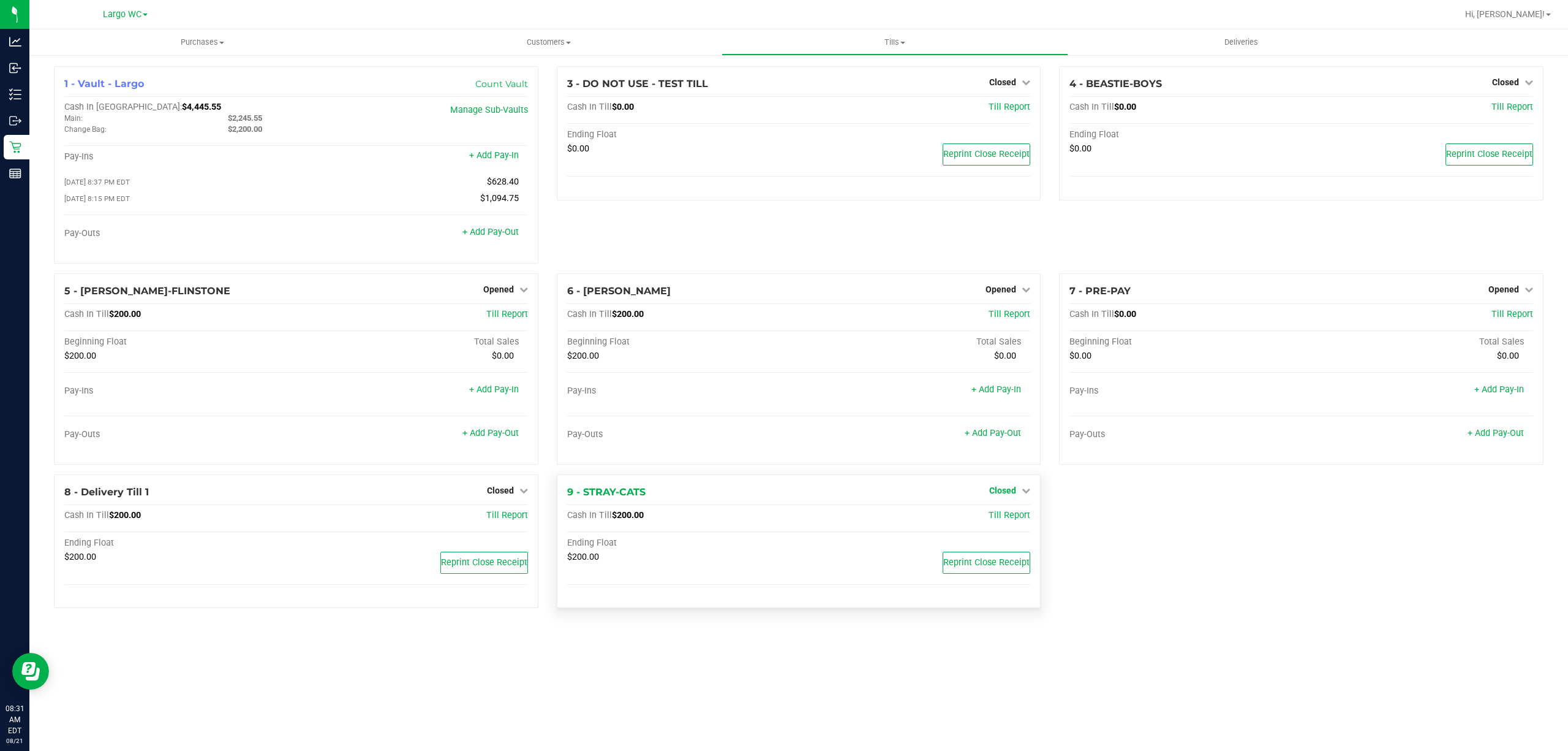
click at [1012, 493] on span "Closed" at bounding box center [1002, 490] width 27 height 10
click at [1009, 521] on link "Open Till" at bounding box center [1002, 515] width 33 height 10
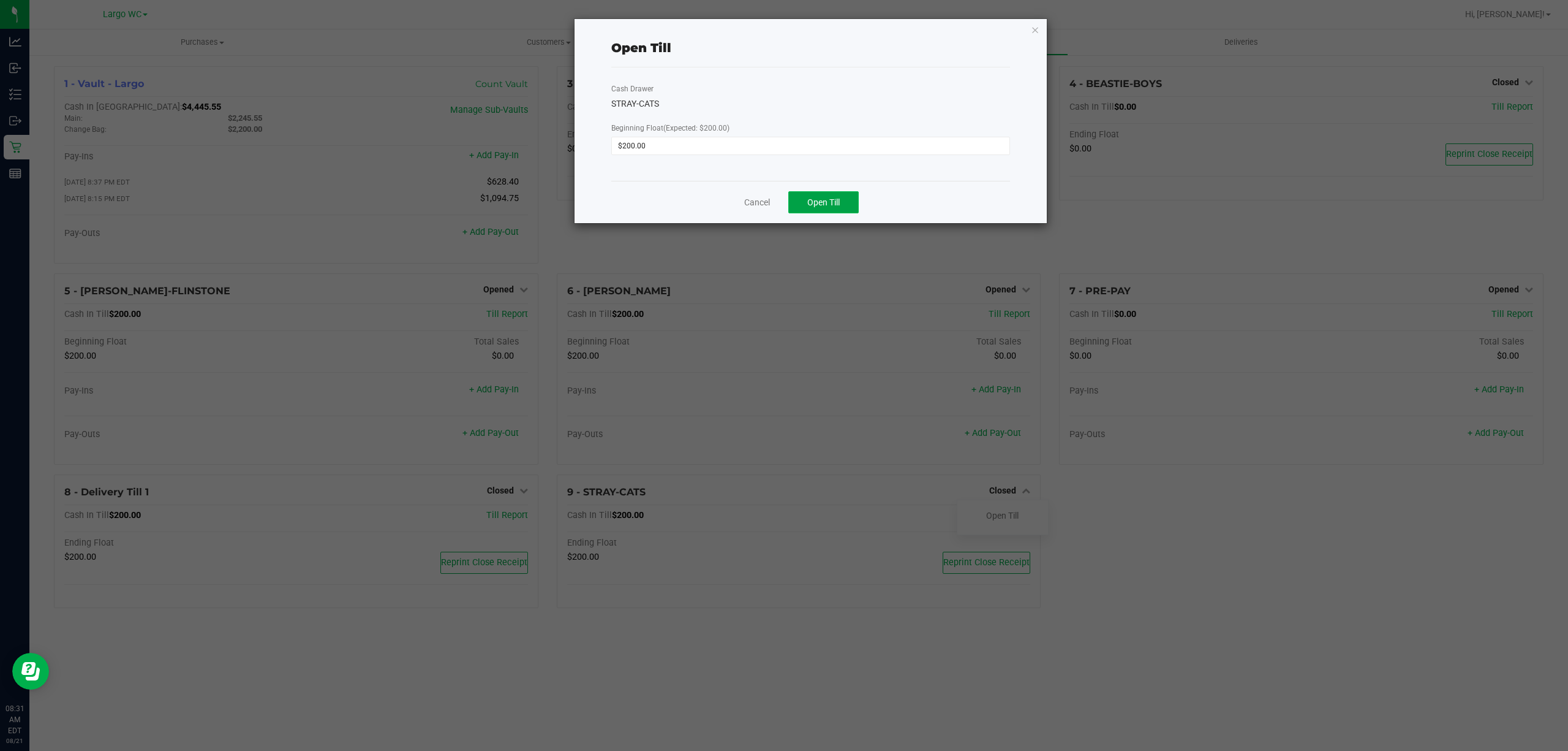
click at [850, 195] on button "Open Till" at bounding box center [823, 202] width 70 height 22
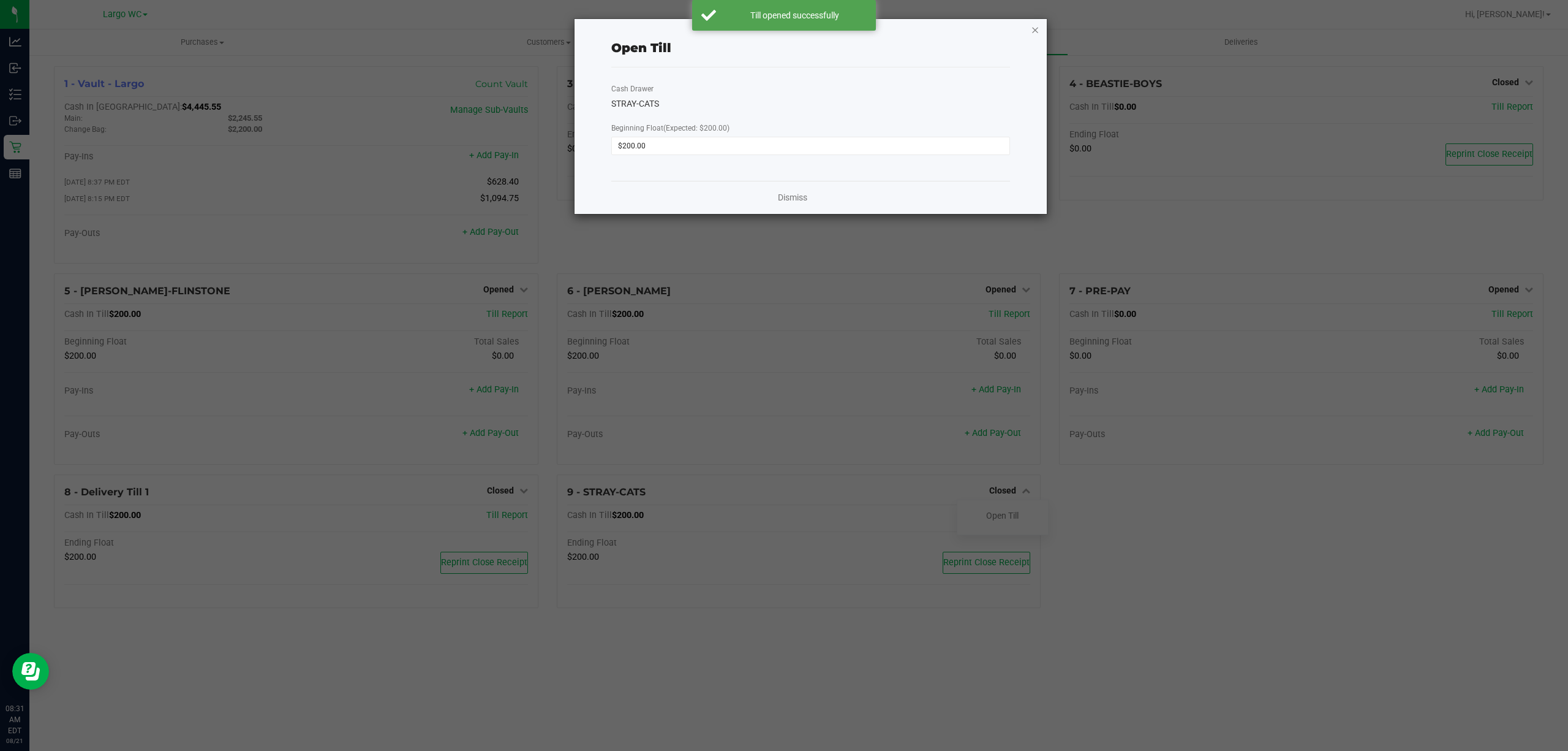
click at [1034, 33] on icon "button" at bounding box center [1035, 29] width 8 height 15
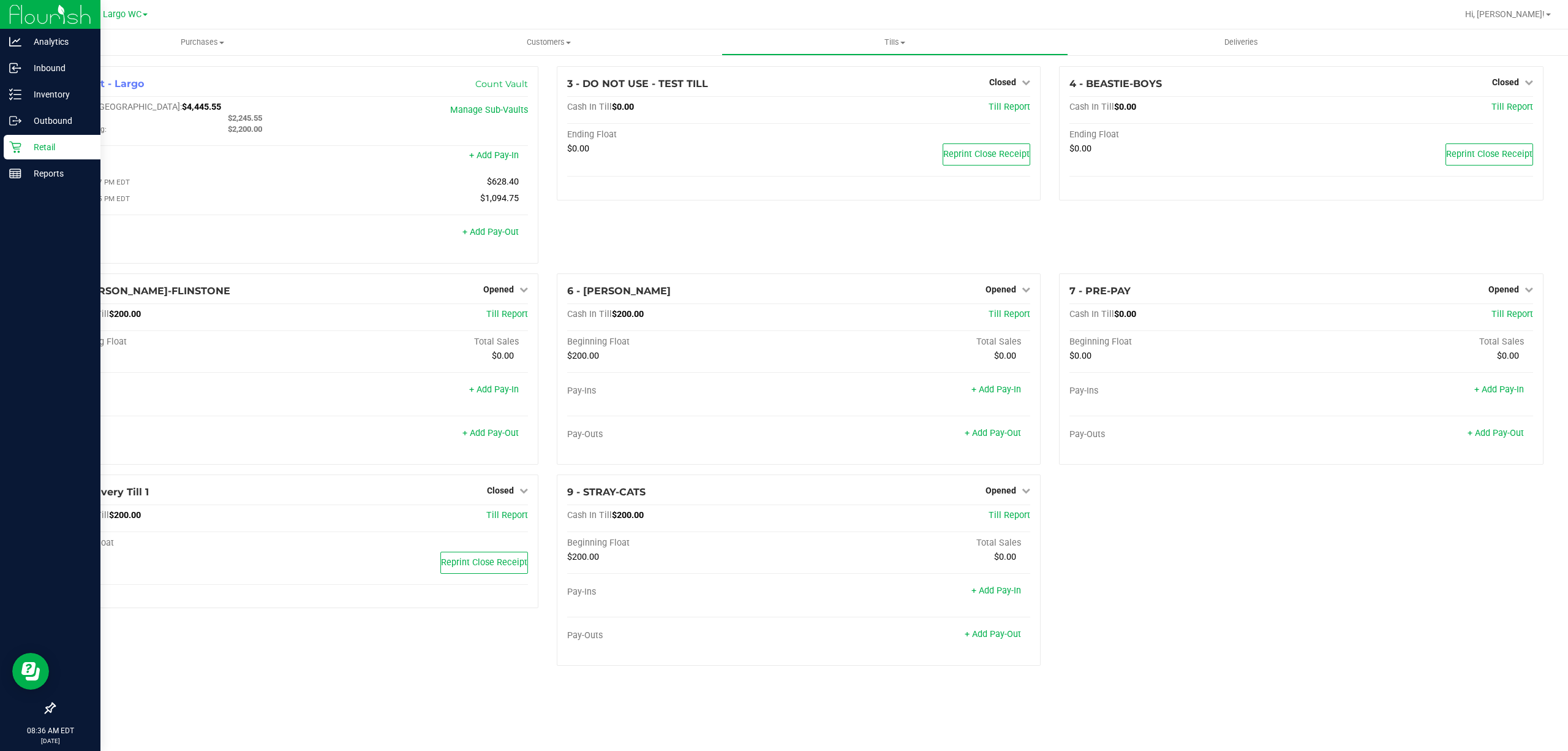
click at [8, 138] on div "Retail" at bounding box center [52, 147] width 97 height 24
